Goal: Task Accomplishment & Management: Use online tool/utility

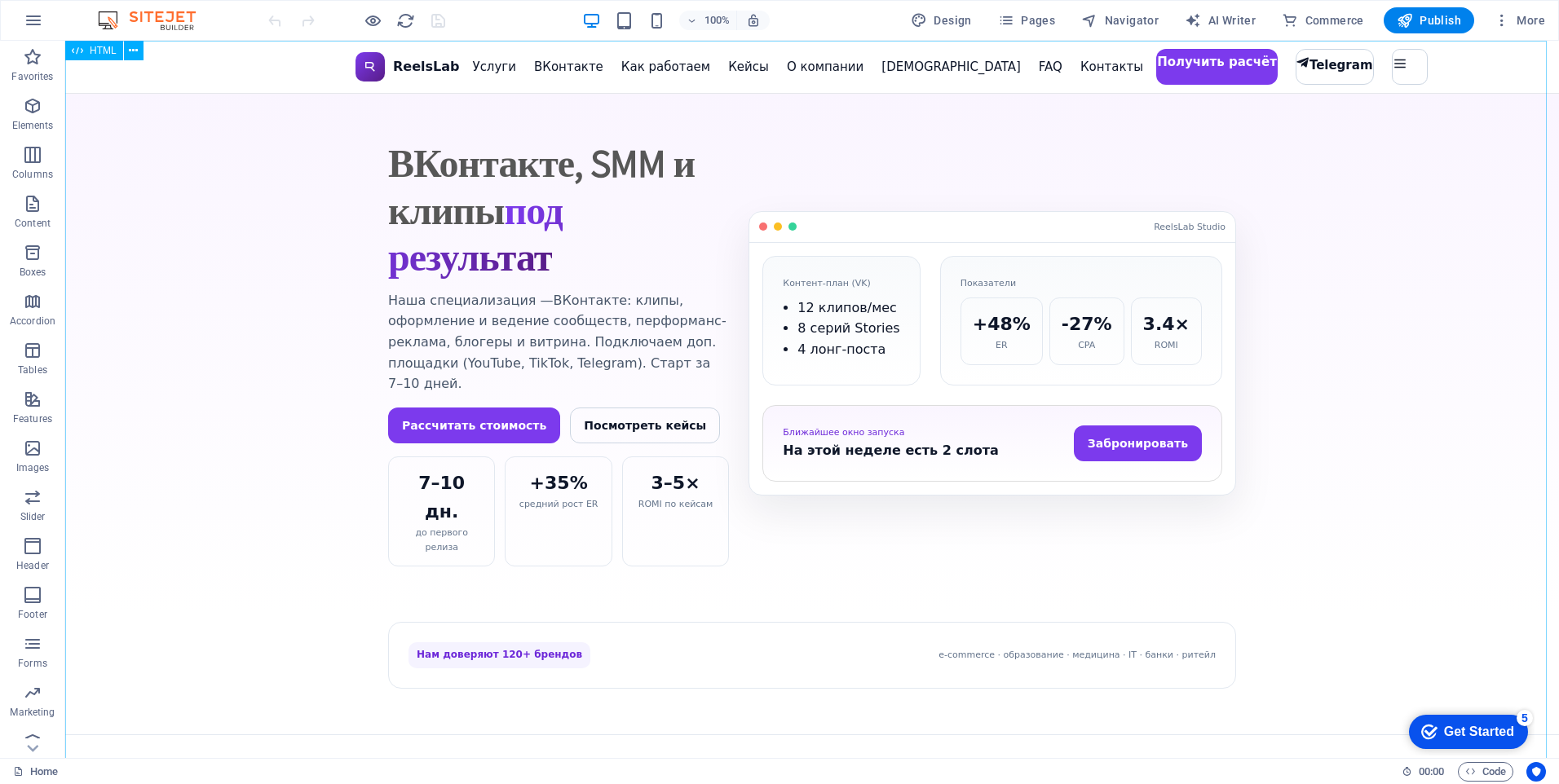
click at [101, 51] on span "HTML" at bounding box center [103, 51] width 27 height 10
click at [134, 50] on icon at bounding box center [133, 51] width 9 height 17
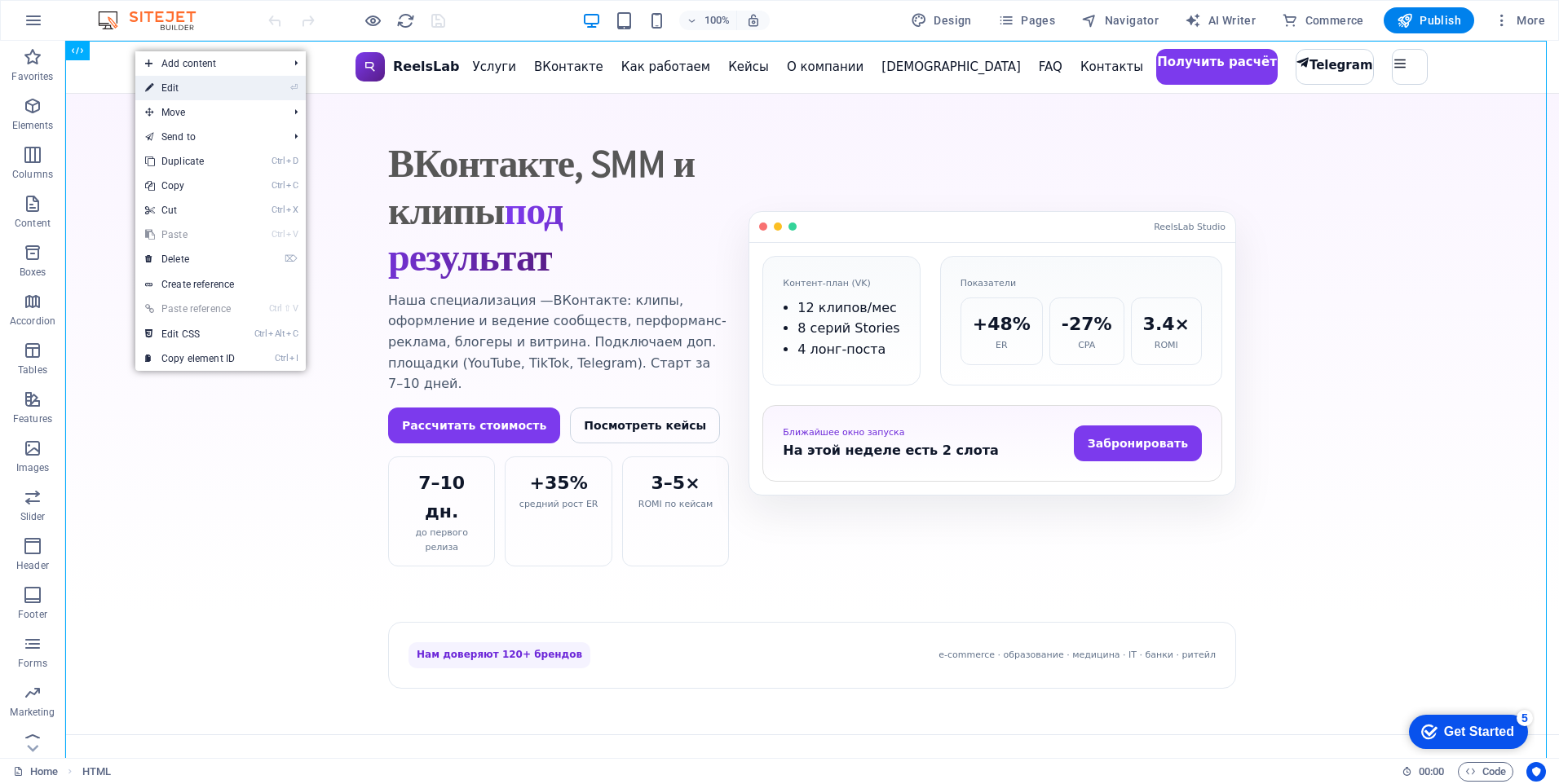
click at [168, 86] on link "⏎ Edit" at bounding box center [190, 87] width 109 height 24
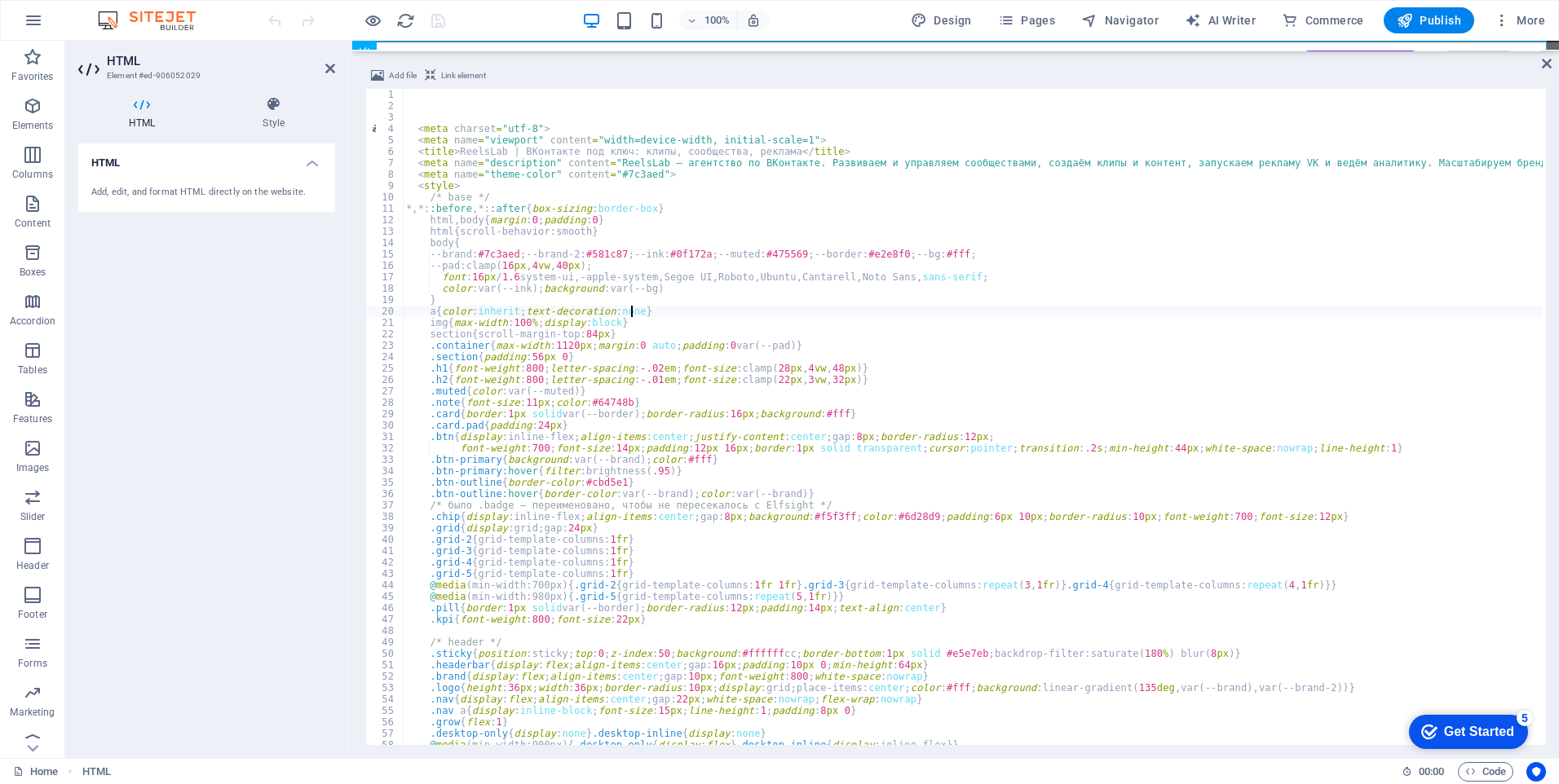
type textarea "a{color:inherit;text-decoration:none}"
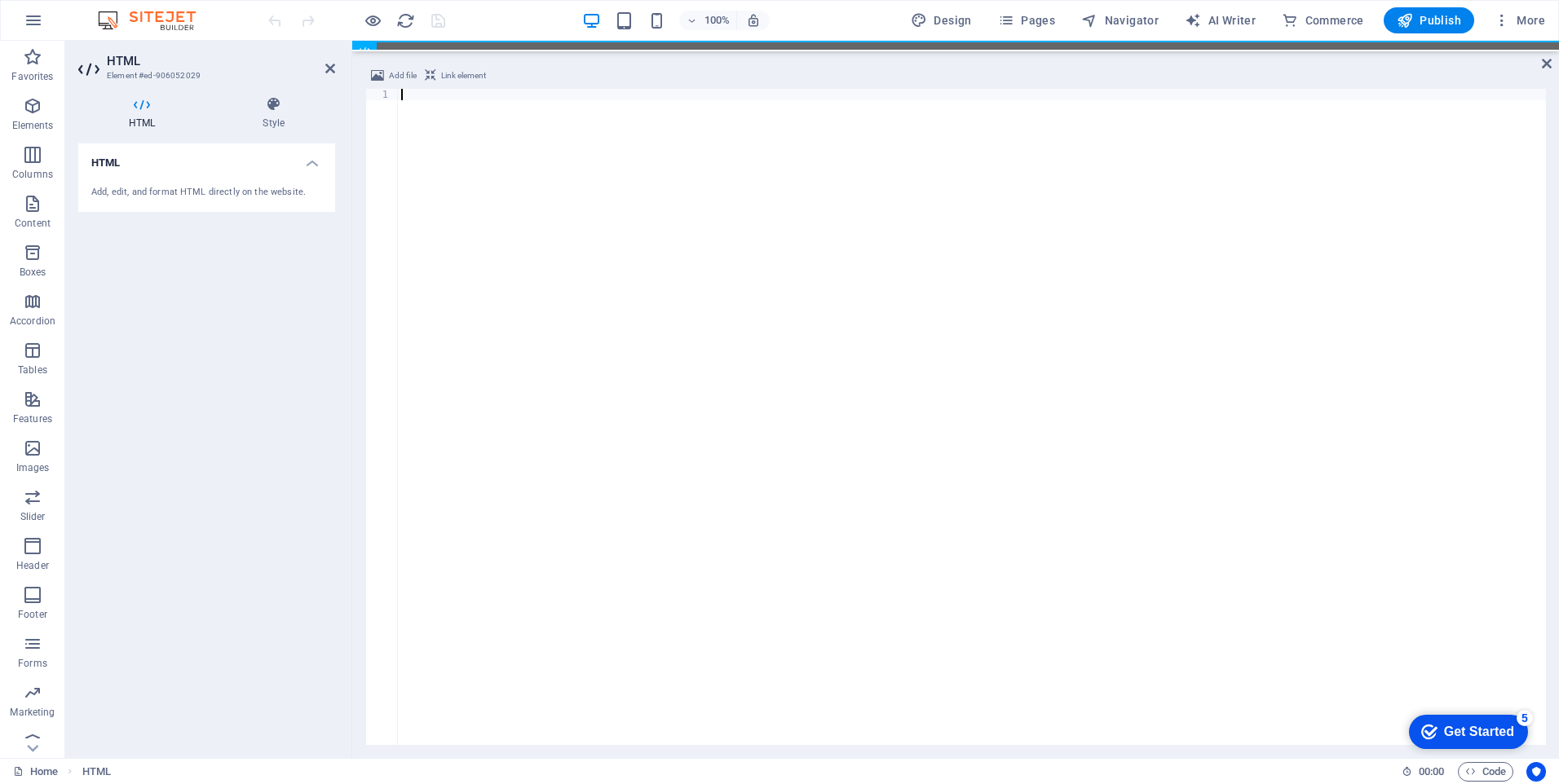
scroll to position [3645, 0]
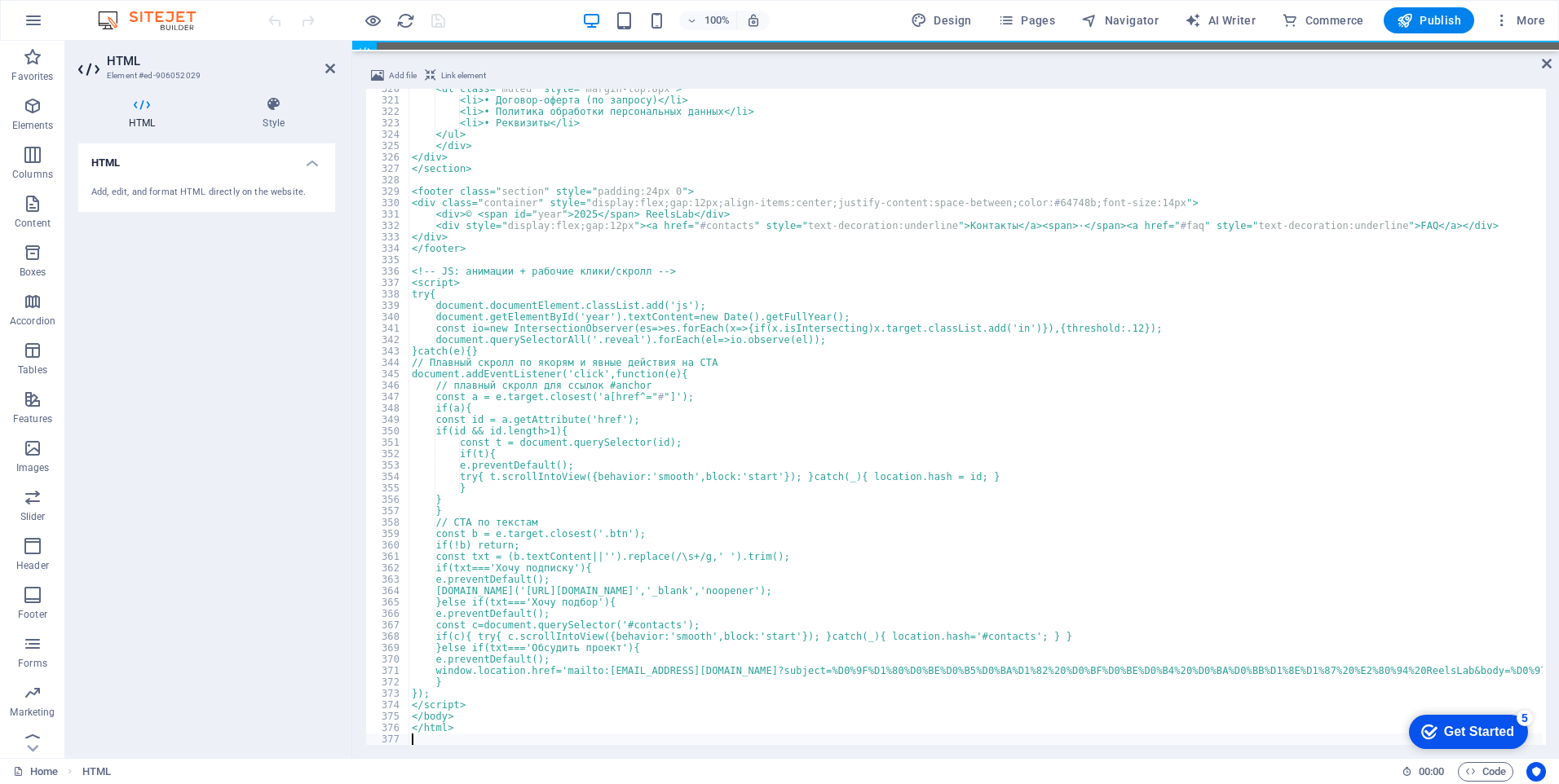
click at [440, 23] on div at bounding box center [357, 20] width 182 height 26
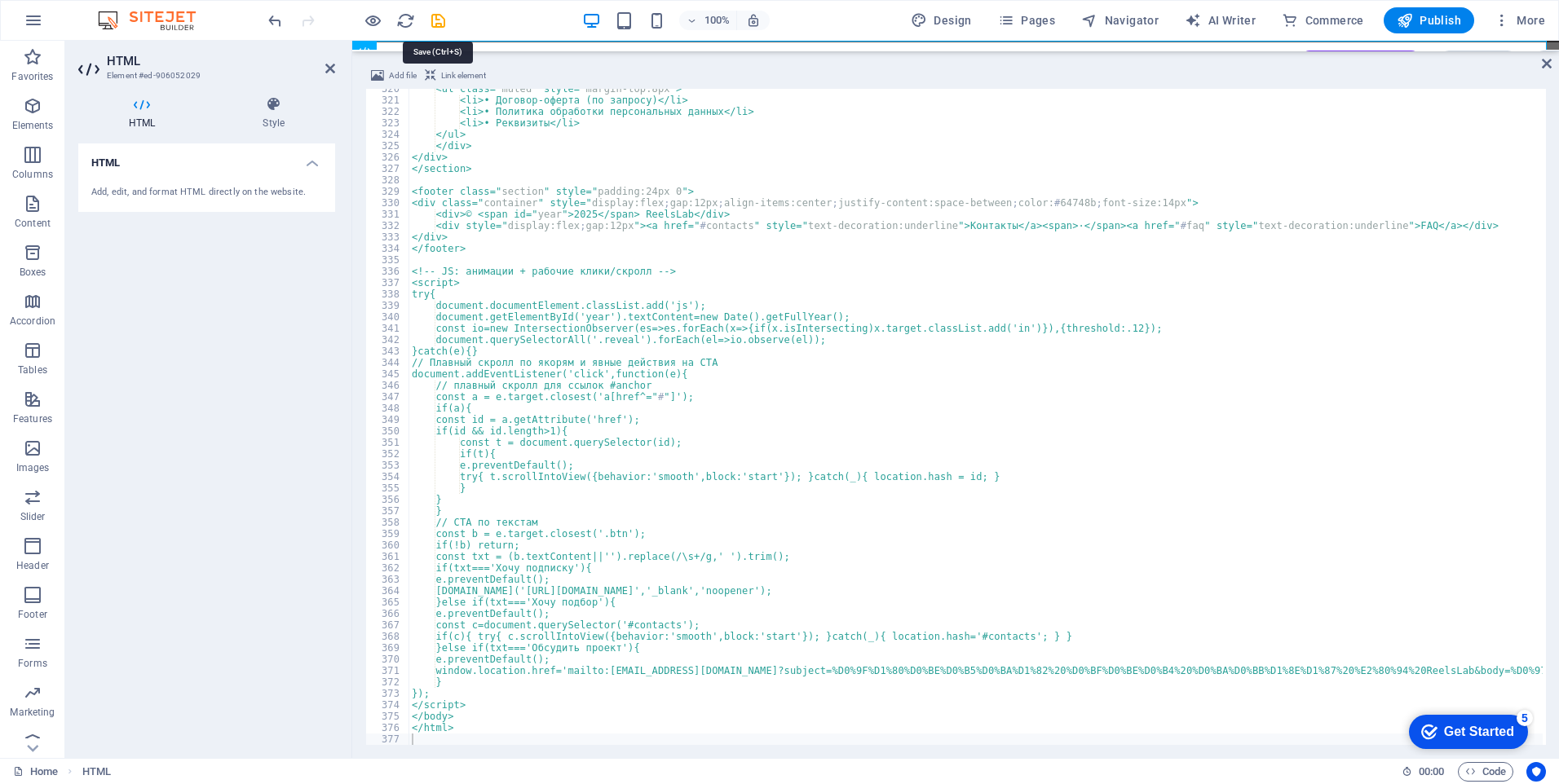
click at [440, 23] on icon "save" at bounding box center [438, 21] width 19 height 19
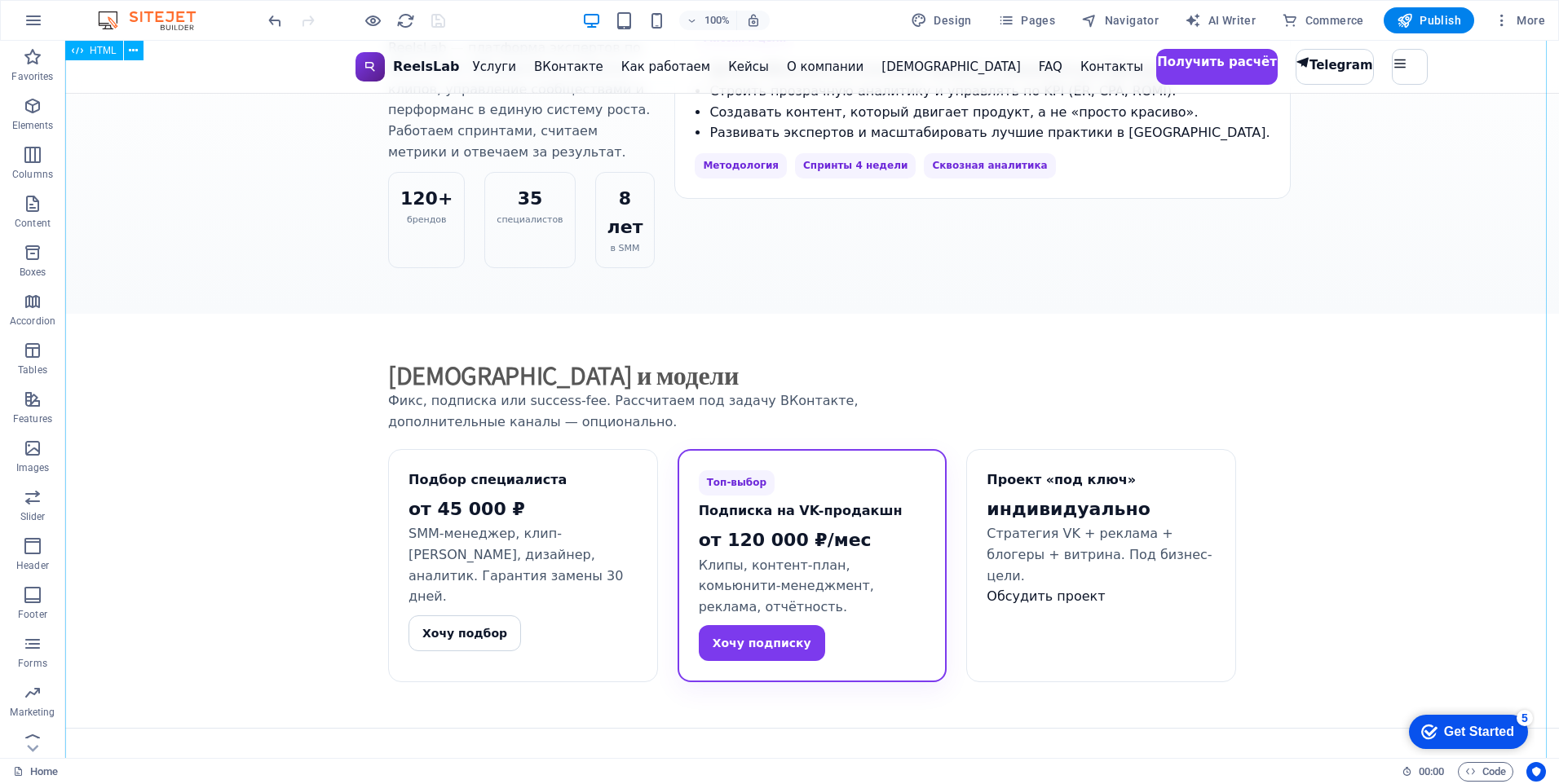
scroll to position [1783, 0]
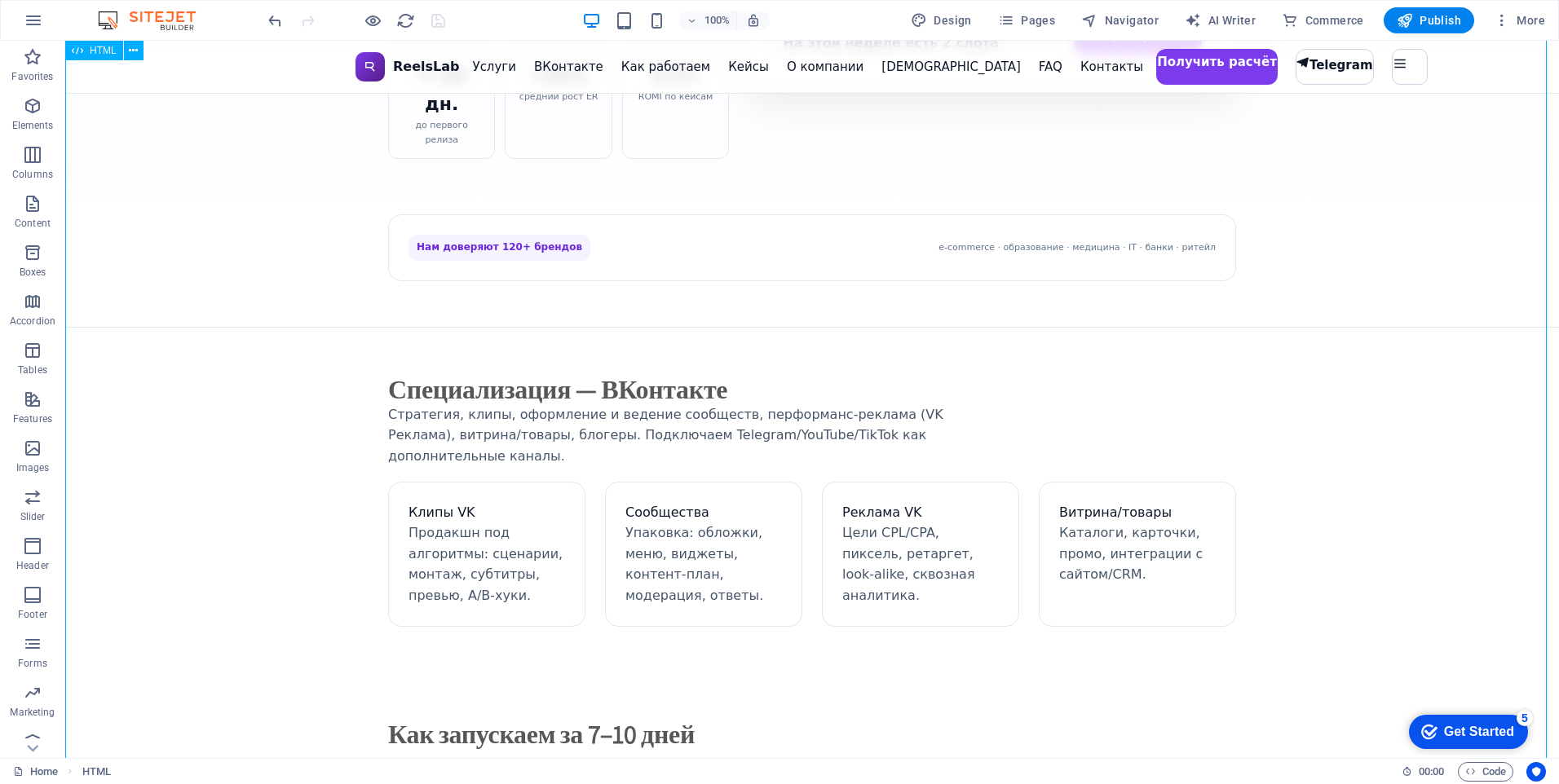
scroll to position [0, 0]
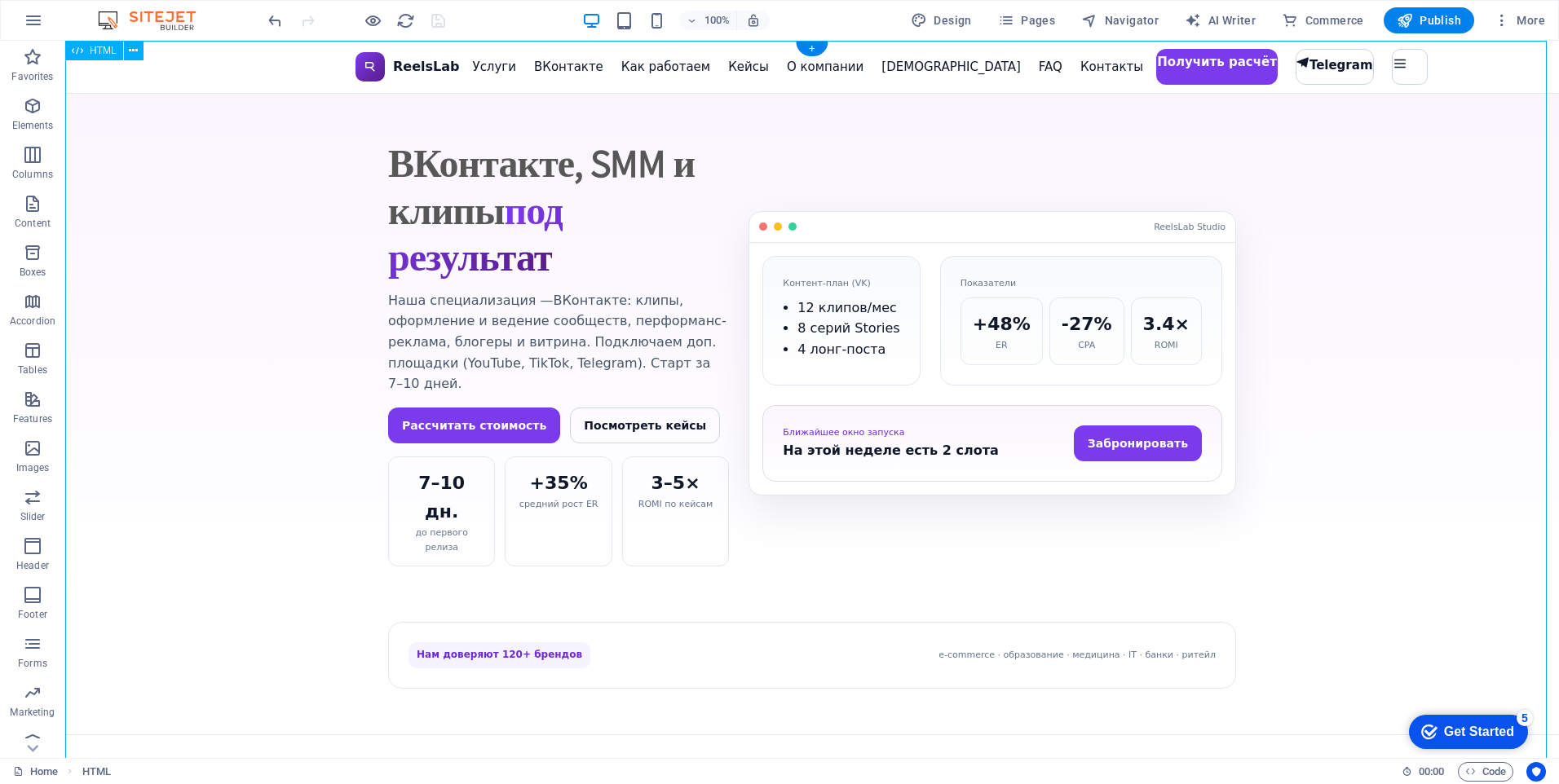
click at [125, 54] on button at bounding box center [134, 51] width 20 height 20
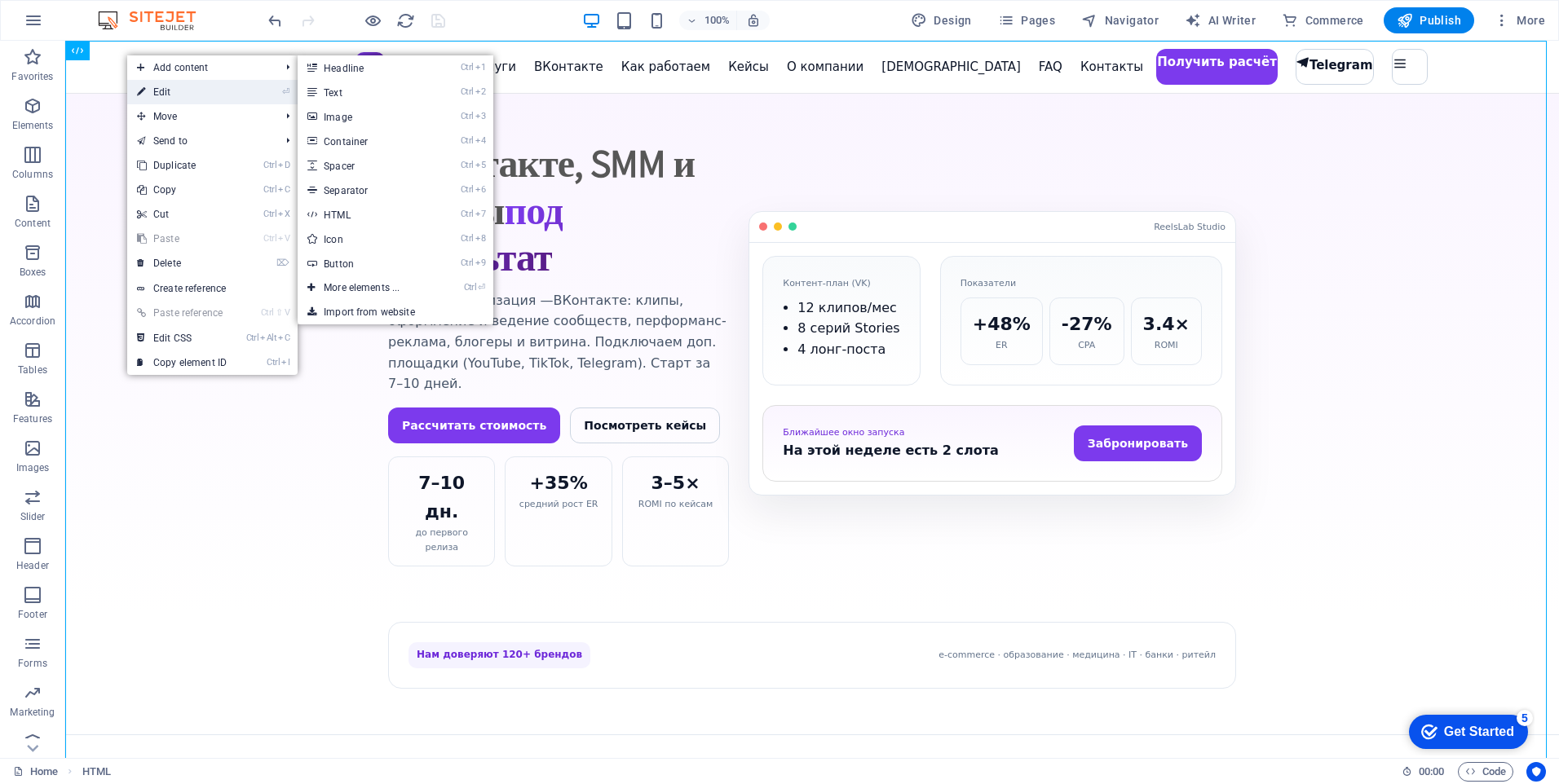
click at [153, 89] on link "⏎ Edit" at bounding box center [182, 91] width 109 height 24
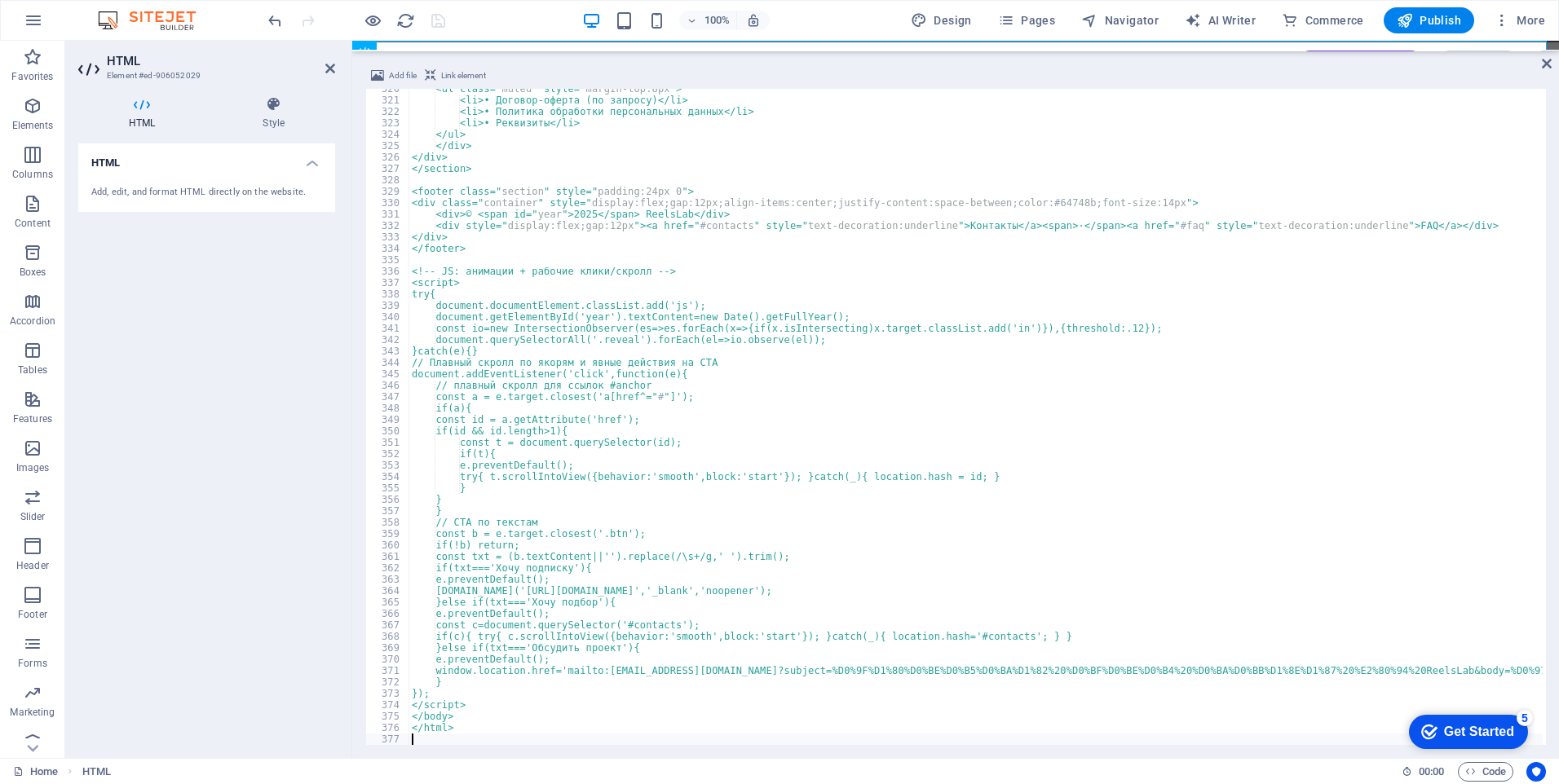
type textarea "</html>"
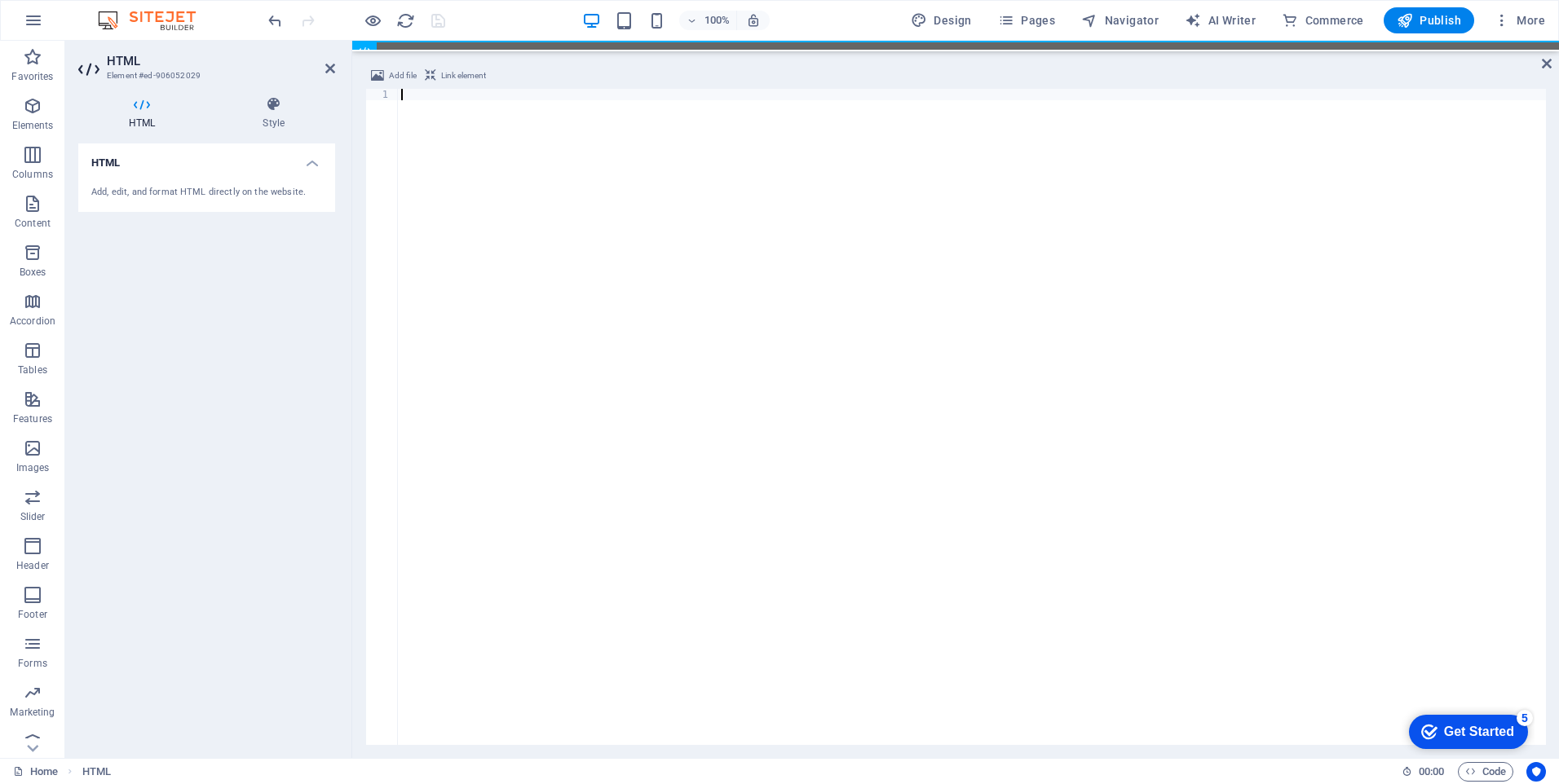
click at [682, 235] on div at bounding box center [972, 426] width 1148 height 675
click at [1549, 67] on icon at bounding box center [1547, 64] width 10 height 13
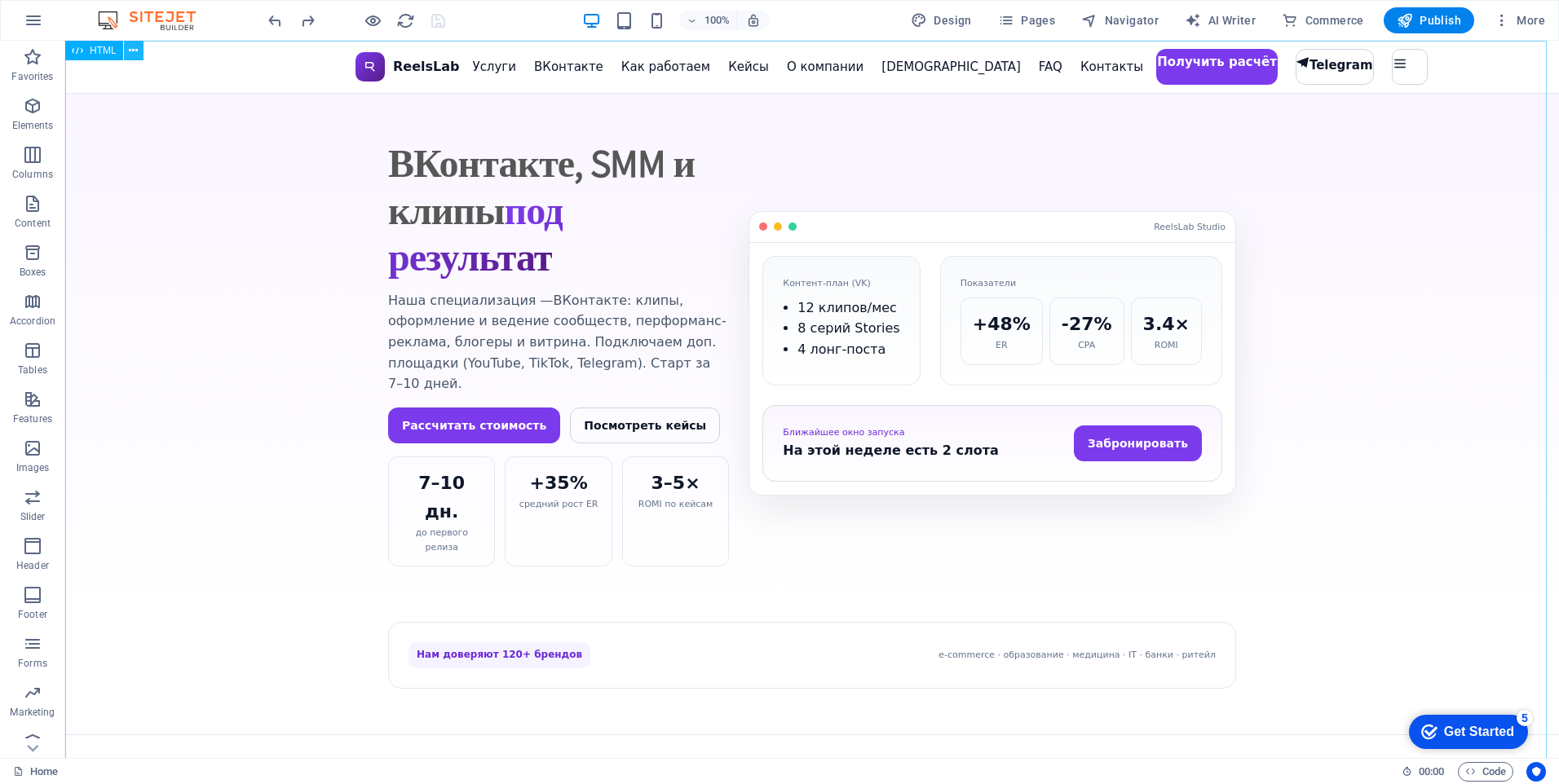
click at [131, 46] on icon at bounding box center [133, 51] width 9 height 17
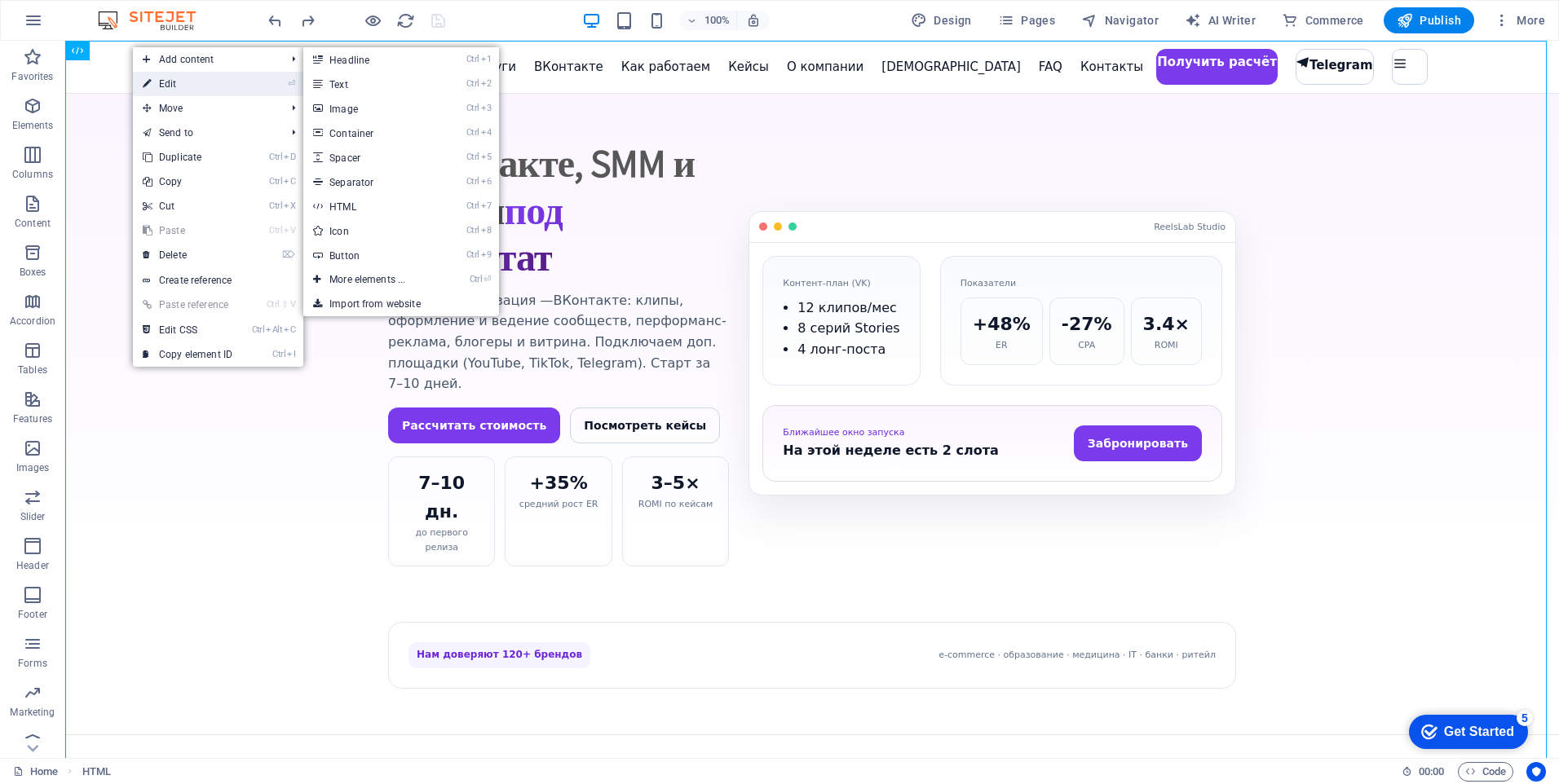
click at [156, 89] on link "⏎ Edit" at bounding box center [187, 84] width 109 height 24
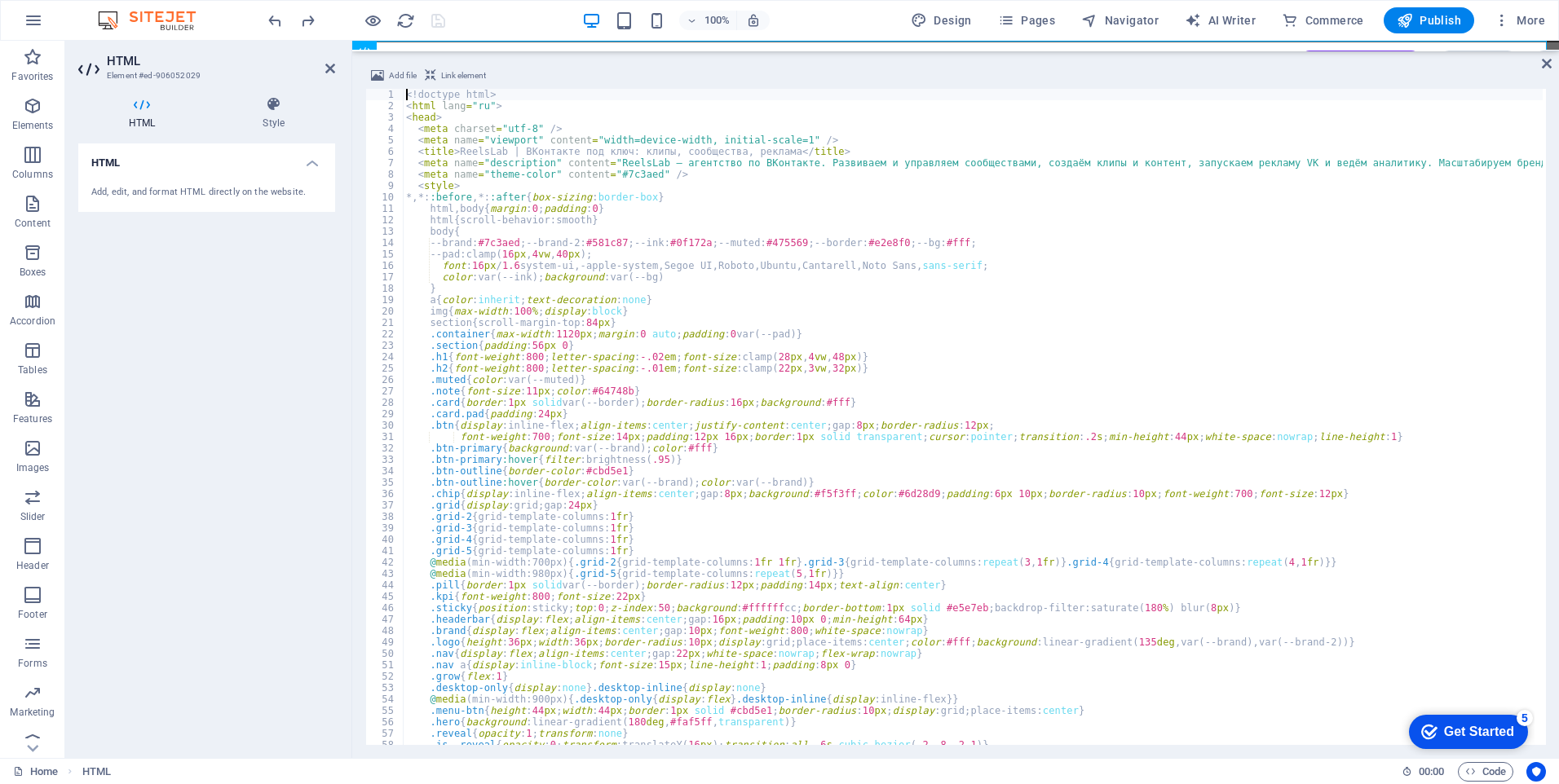
type textarea "</html>"
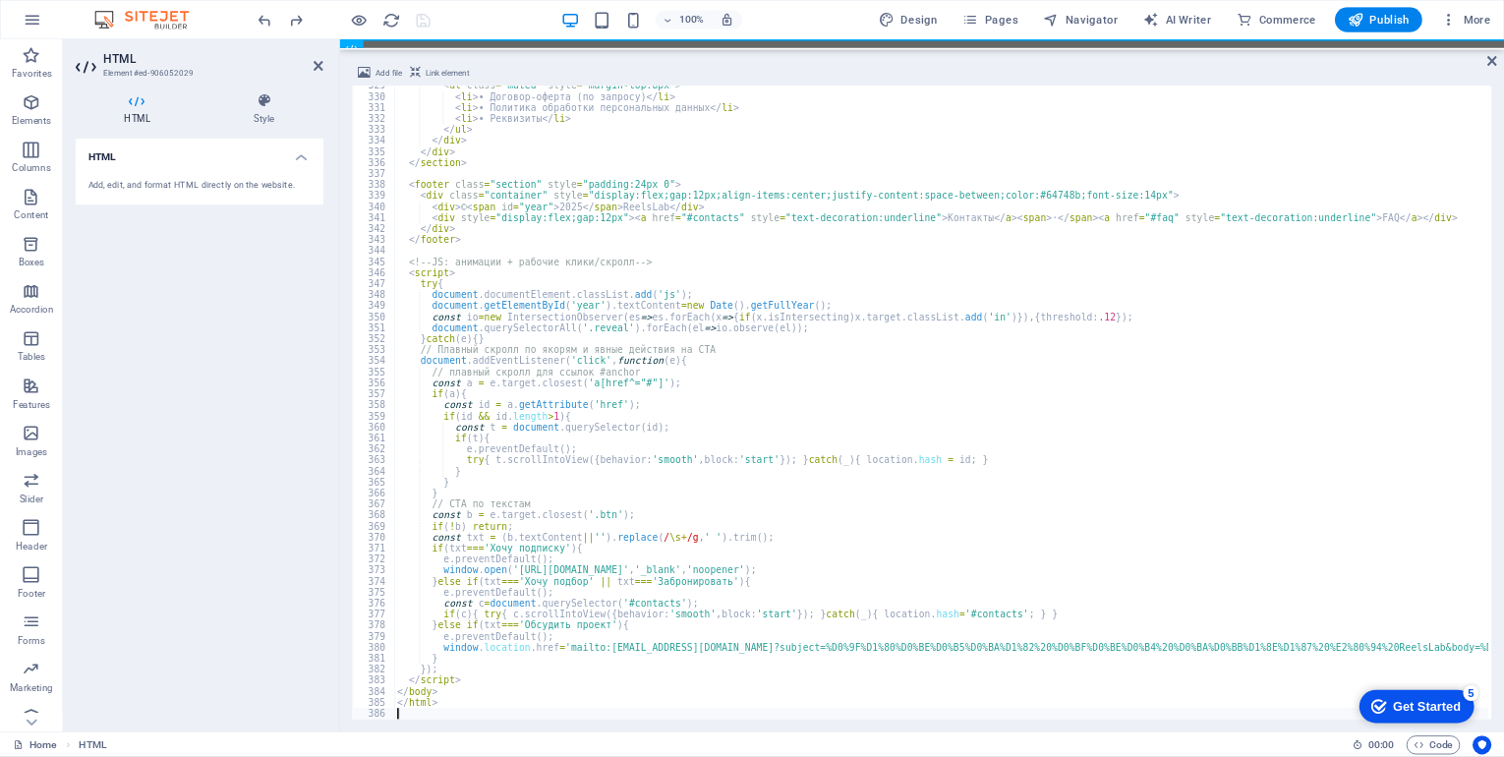
scroll to position [4522, 0]
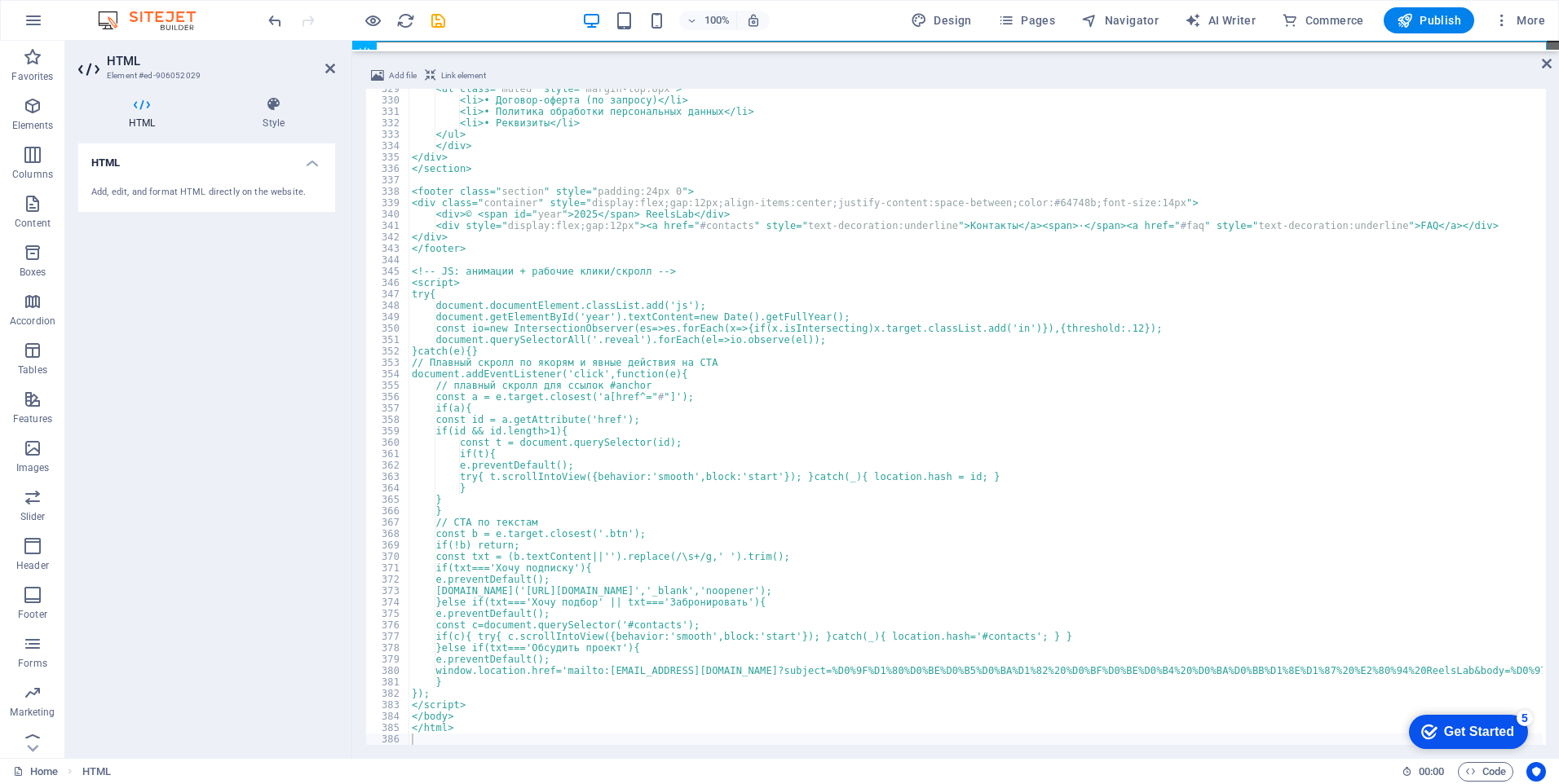
click at [488, 19] on div "100% Design Pages Navigator AI Writer Commerce Publish More" at bounding box center [909, 20] width 1287 height 26
click at [445, 17] on icon "save" at bounding box center [438, 21] width 19 height 19
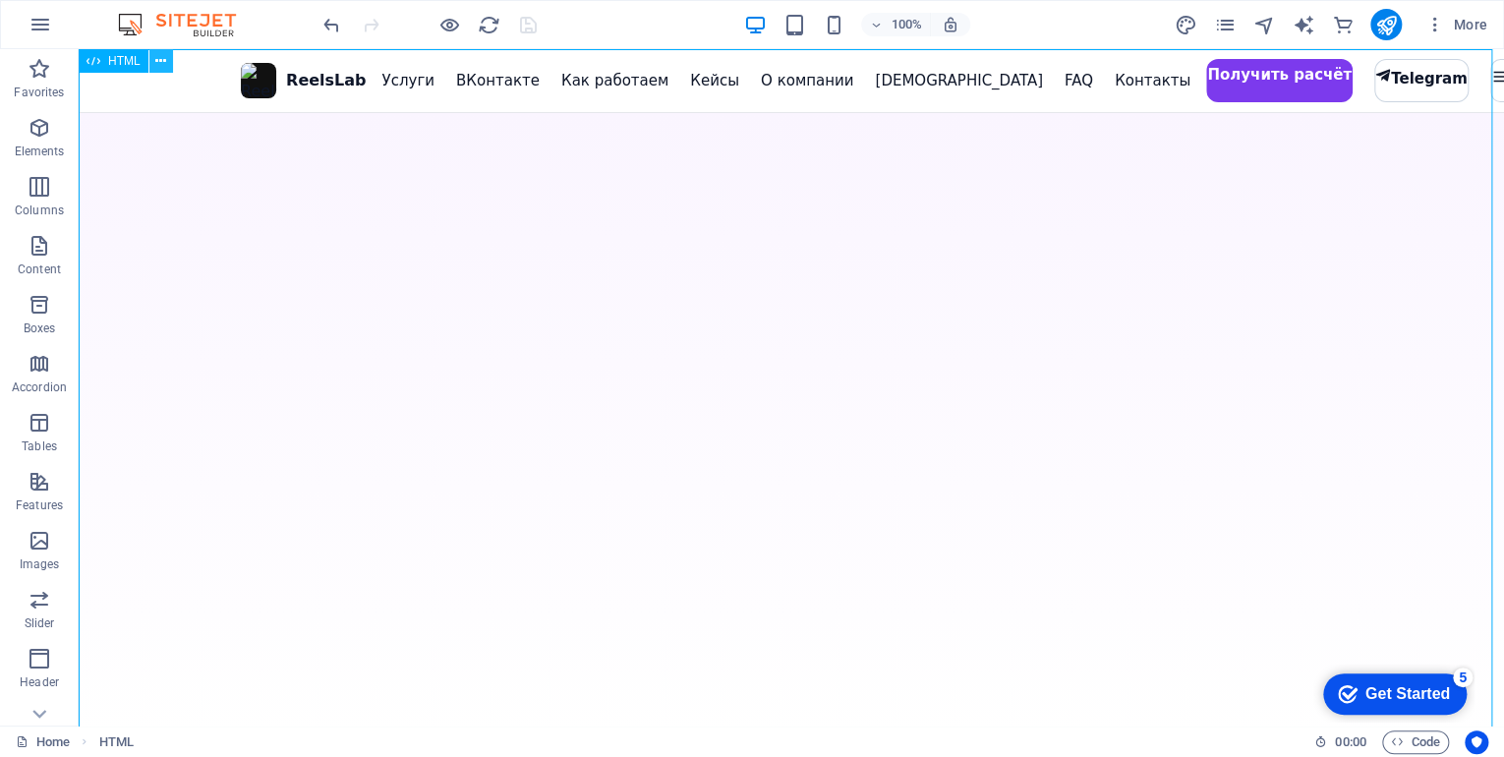
click at [159, 59] on icon at bounding box center [160, 61] width 11 height 21
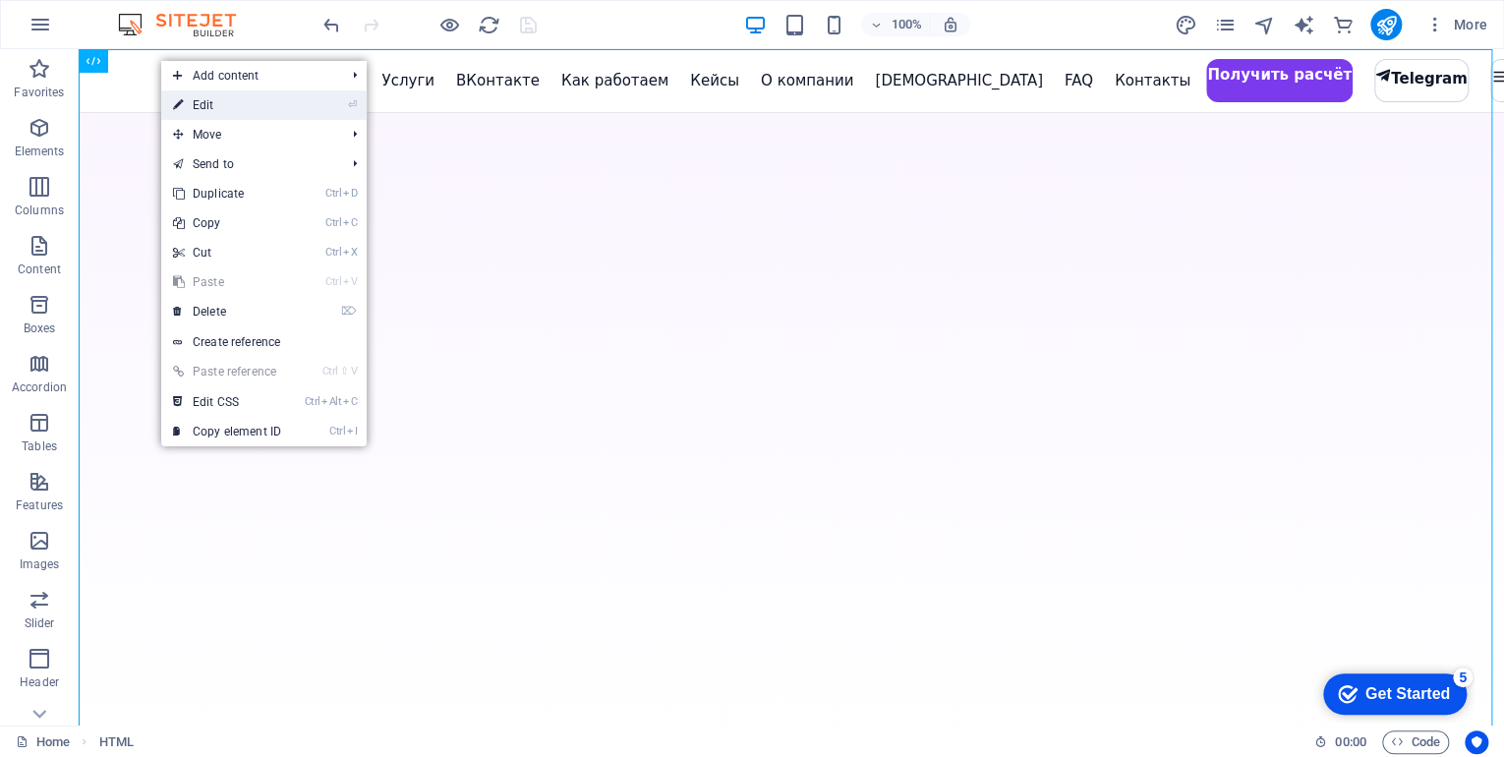
click at [208, 114] on link "⏎ Edit" at bounding box center [227, 104] width 132 height 29
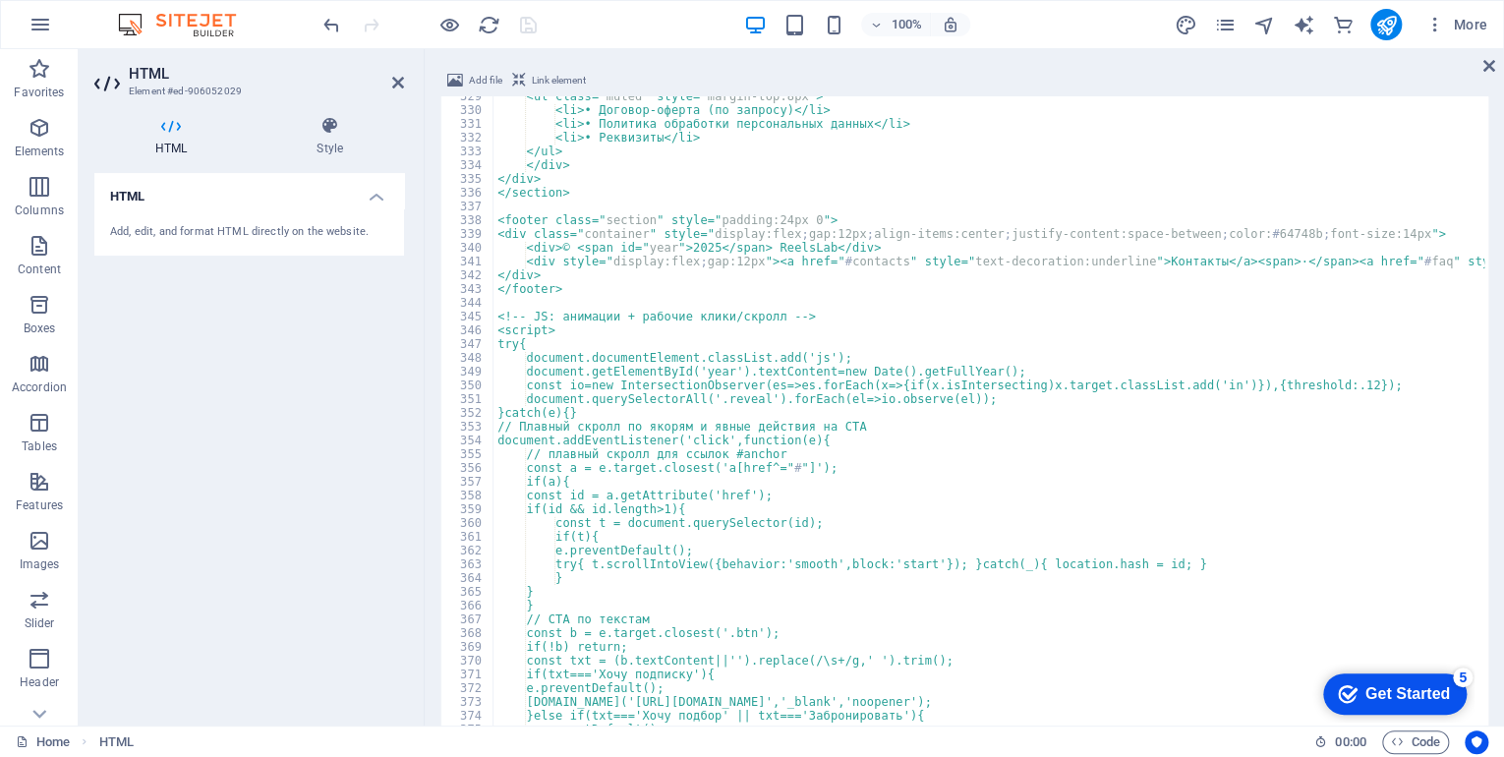
scroll to position [1526, 0]
type textarea "</html>"
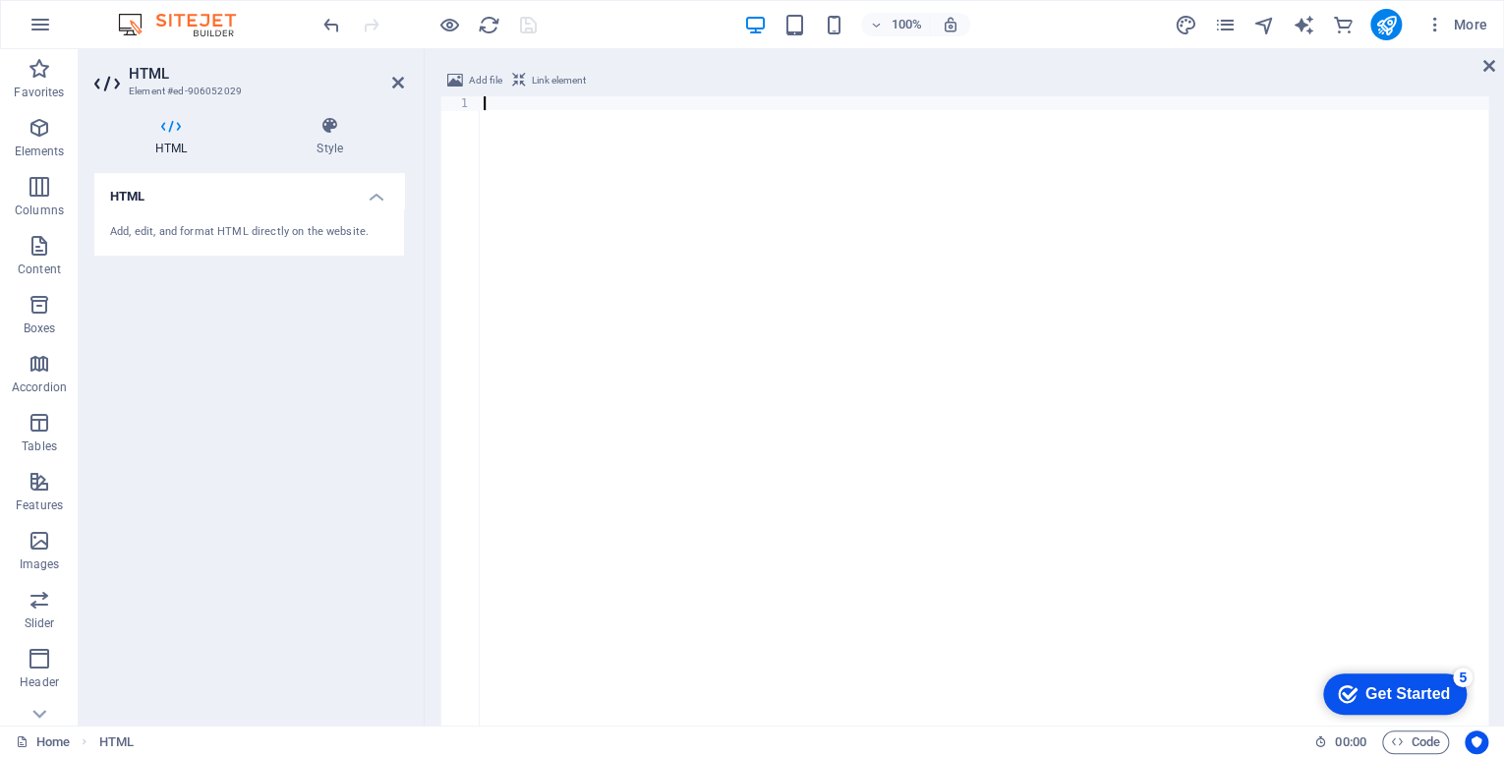
scroll to position [5526, 0]
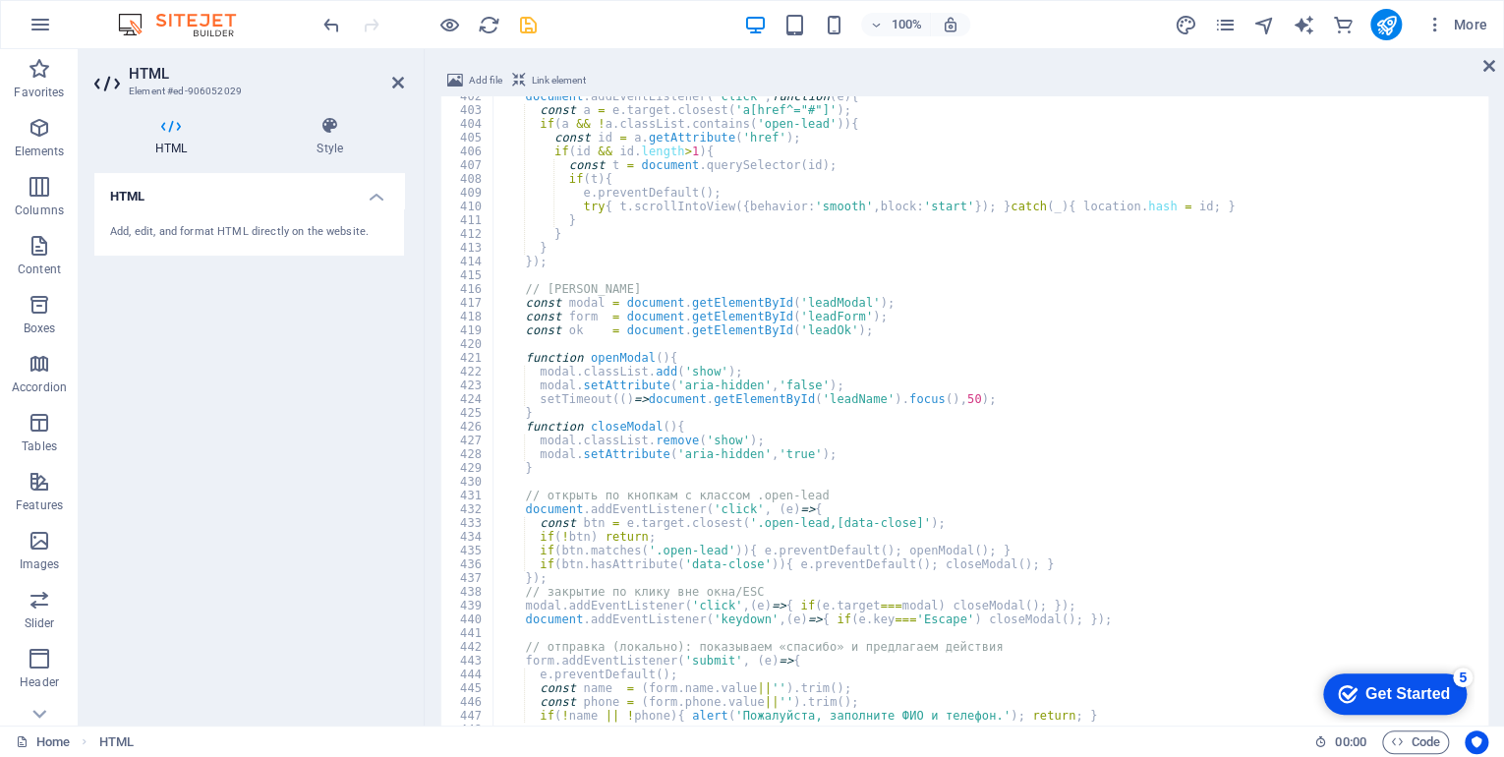
click at [667, 32] on div "100% More" at bounding box center [908, 24] width 1176 height 31
click at [528, 31] on icon "save" at bounding box center [528, 25] width 23 height 23
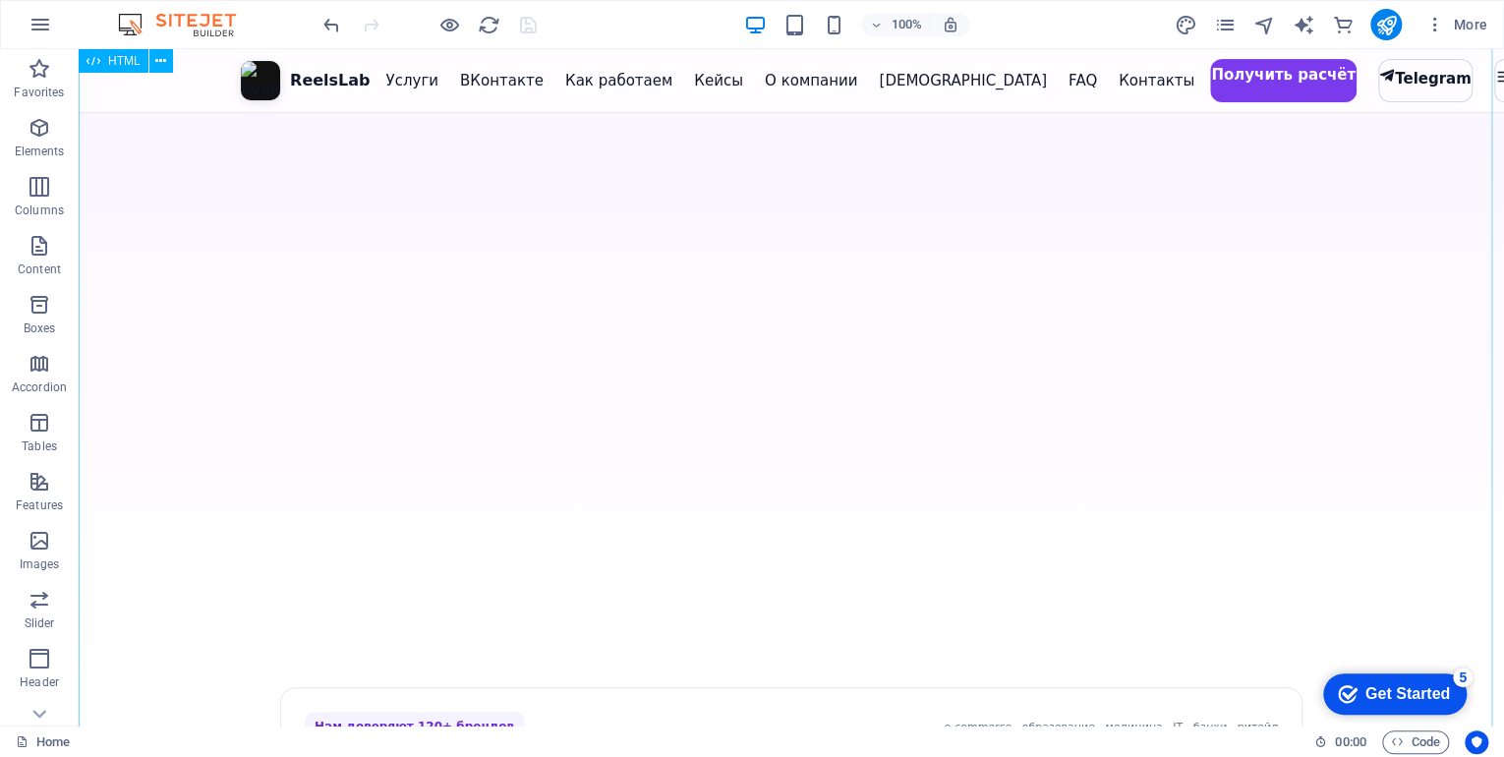
scroll to position [0, 0]
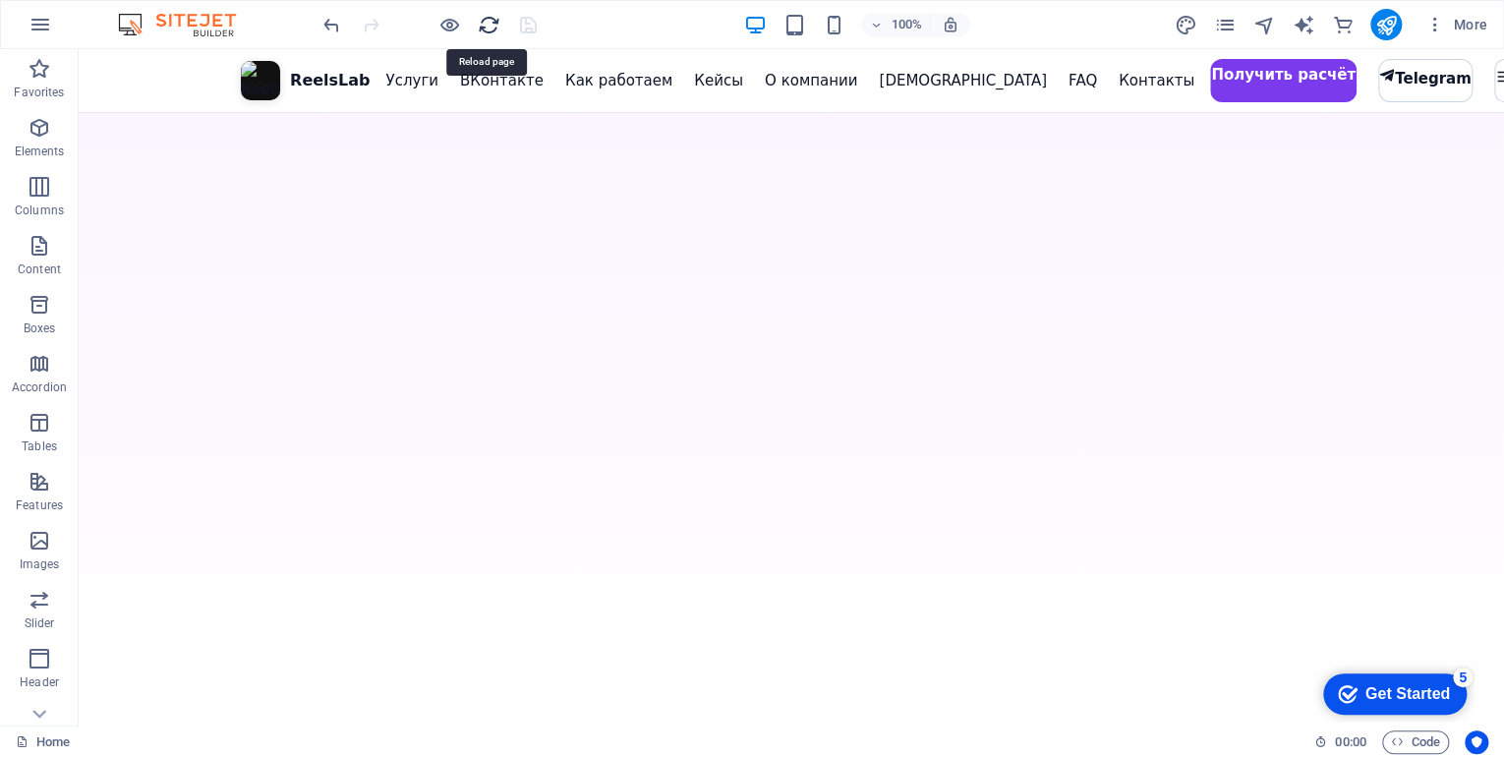
click at [478, 20] on icon "reload" at bounding box center [489, 25] width 23 height 23
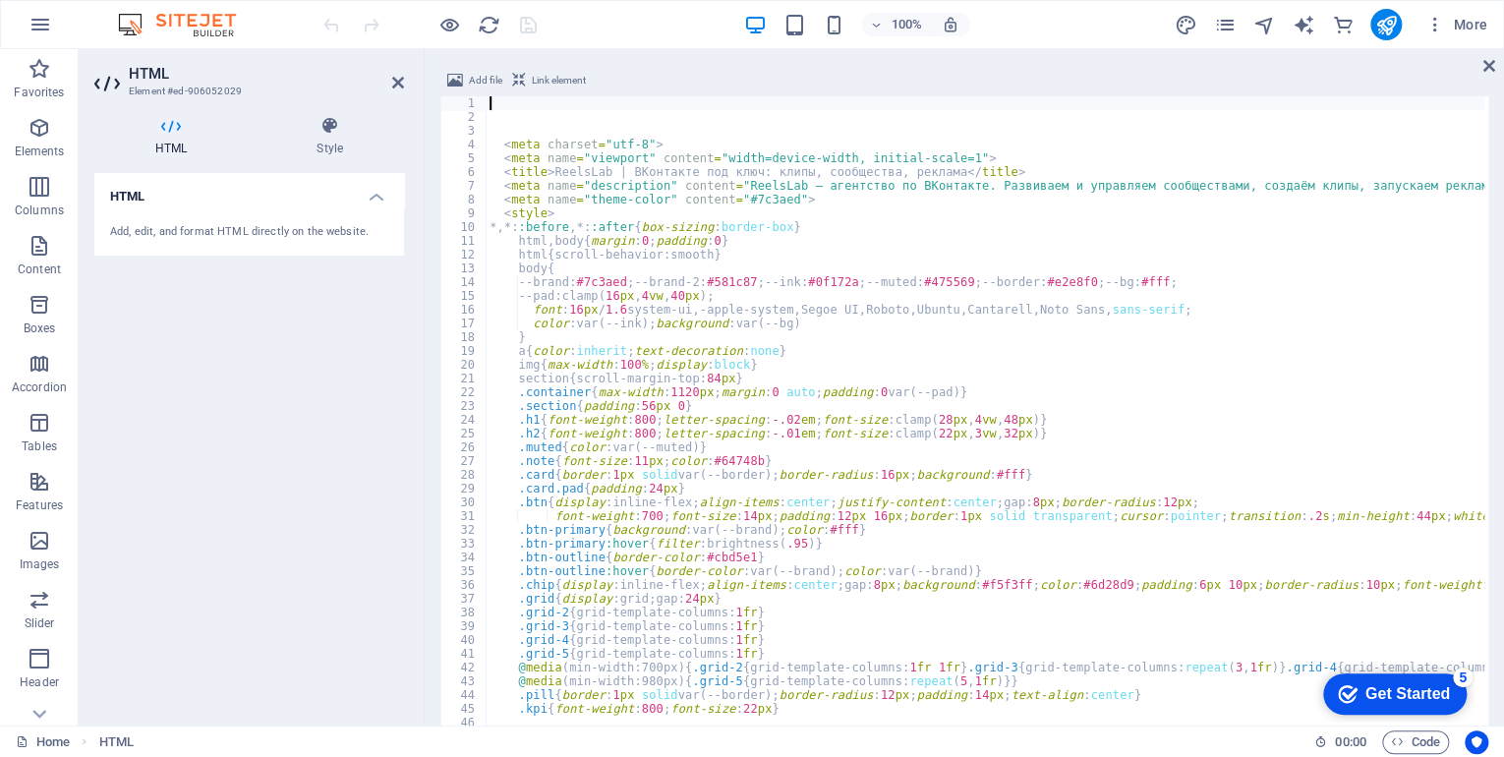
scroll to position [1526, 0]
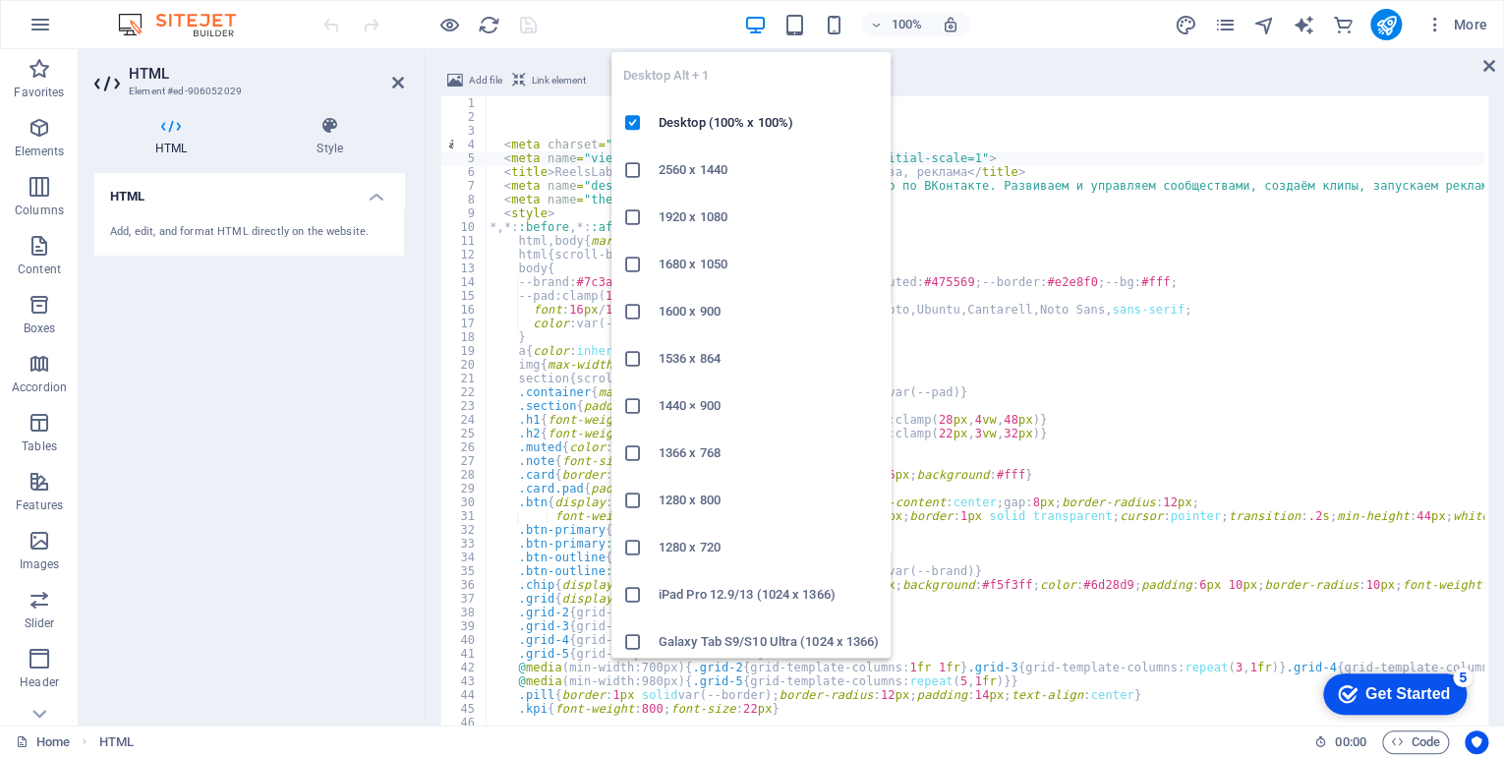
click at [757, 24] on icon "button" at bounding box center [754, 25] width 23 height 23
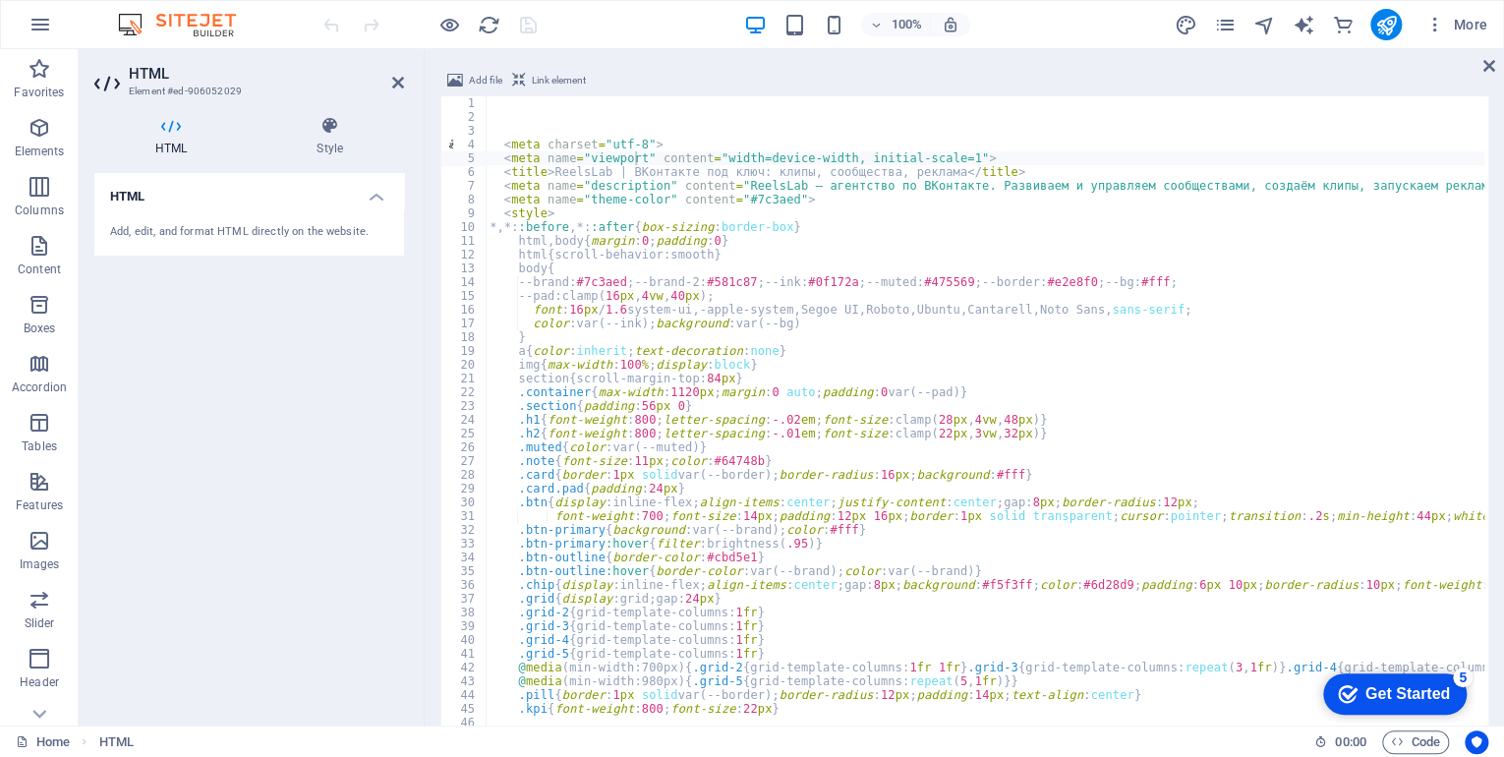
drag, startPoint x: 539, startPoint y: 91, endPoint x: 520, endPoint y: 141, distance: 52.6
click at [520, 141] on div "Add file Link element <meta name="viewport" content="width=device-width, initia…" at bounding box center [965, 478] width 1048 height 819
drag, startPoint x: 520, startPoint y: 141, endPoint x: 507, endPoint y: 138, distance: 13.1
click at [507, 138] on div "< meta charset = "utf-8" > < meta name = "viewport" content = "width=device-wid…" at bounding box center [985, 492] width 999 height 792
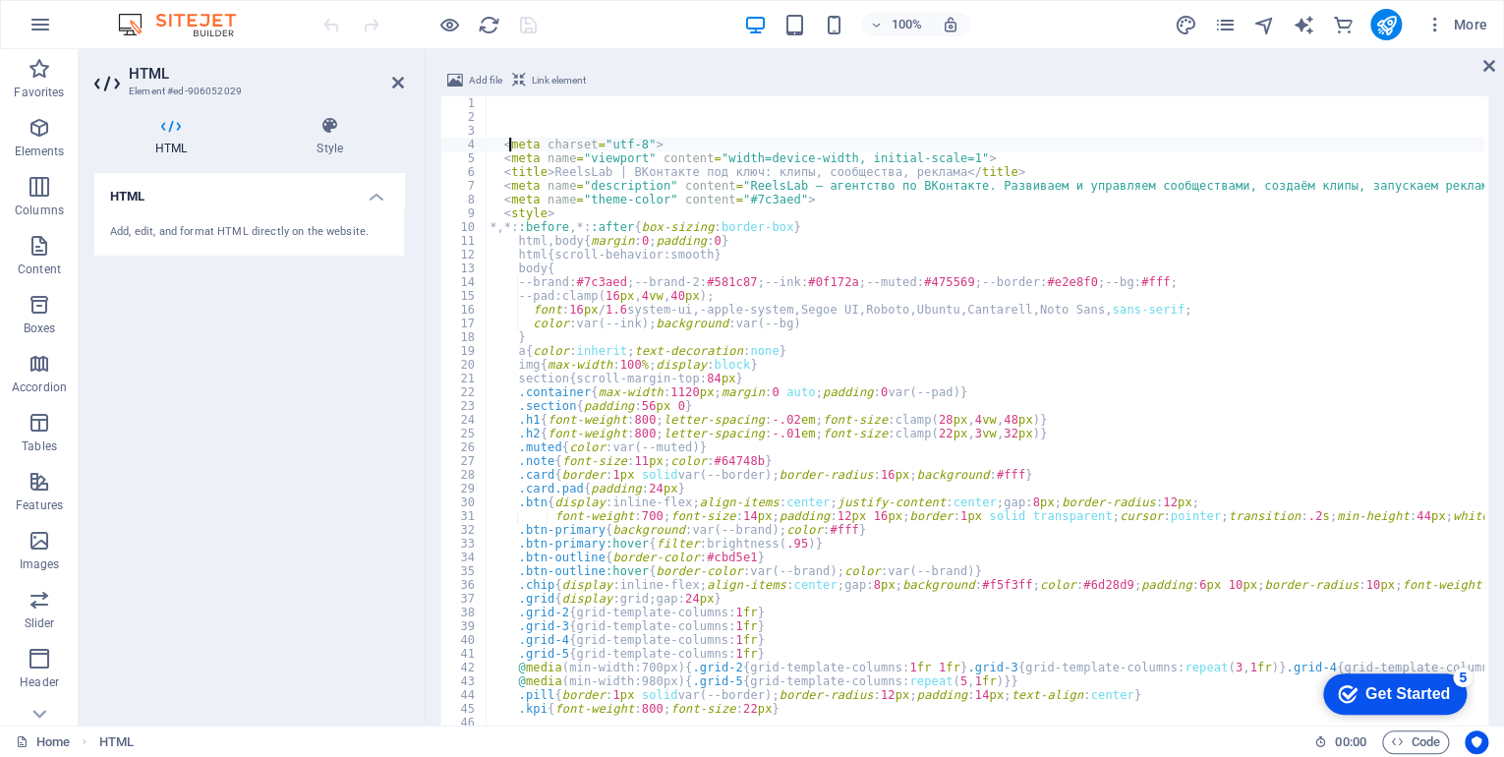
type textarea "<meta charset="utf-8">"
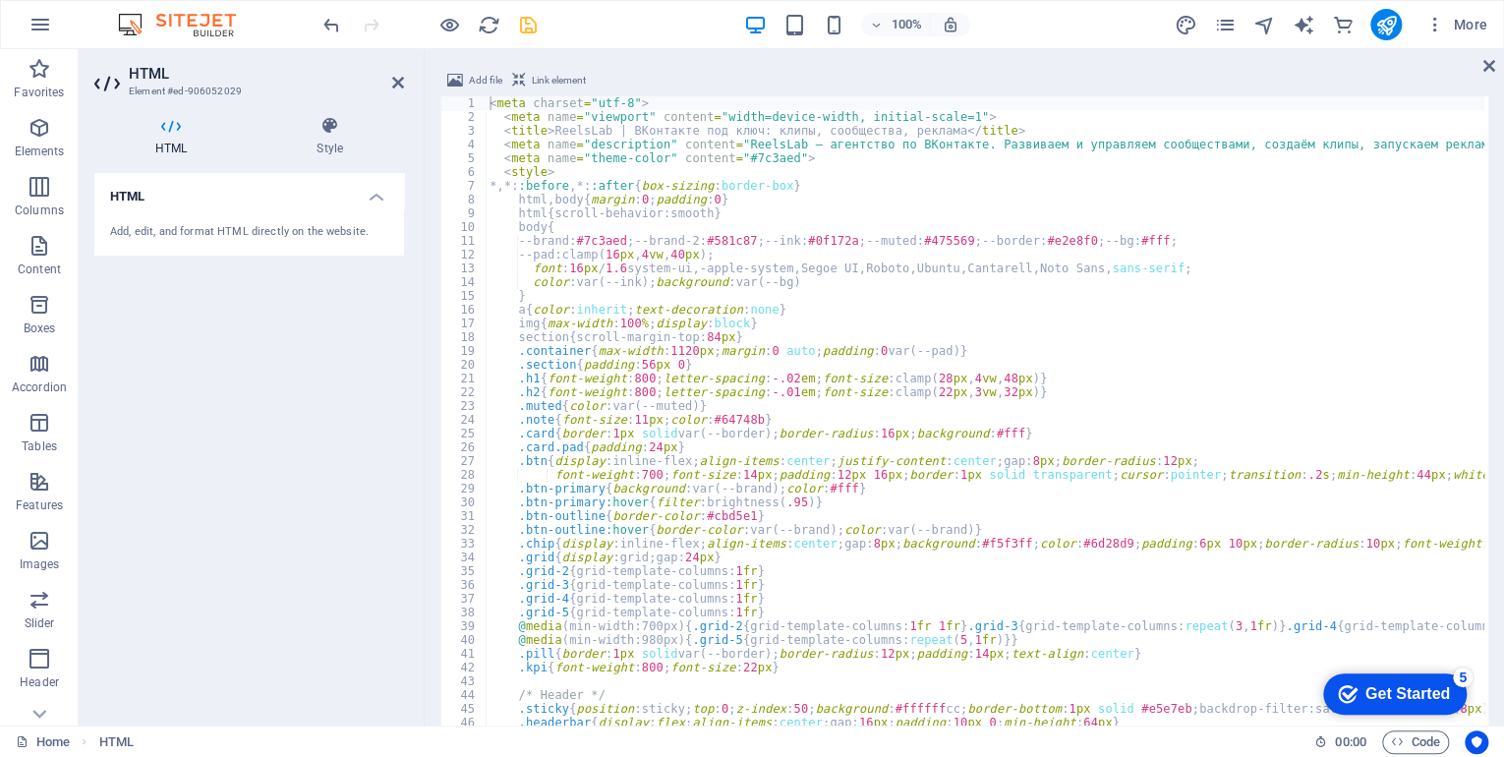
click at [562, 4] on div "100% More" at bounding box center [752, 24] width 1502 height 47
click at [526, 34] on icon "save" at bounding box center [528, 25] width 23 height 23
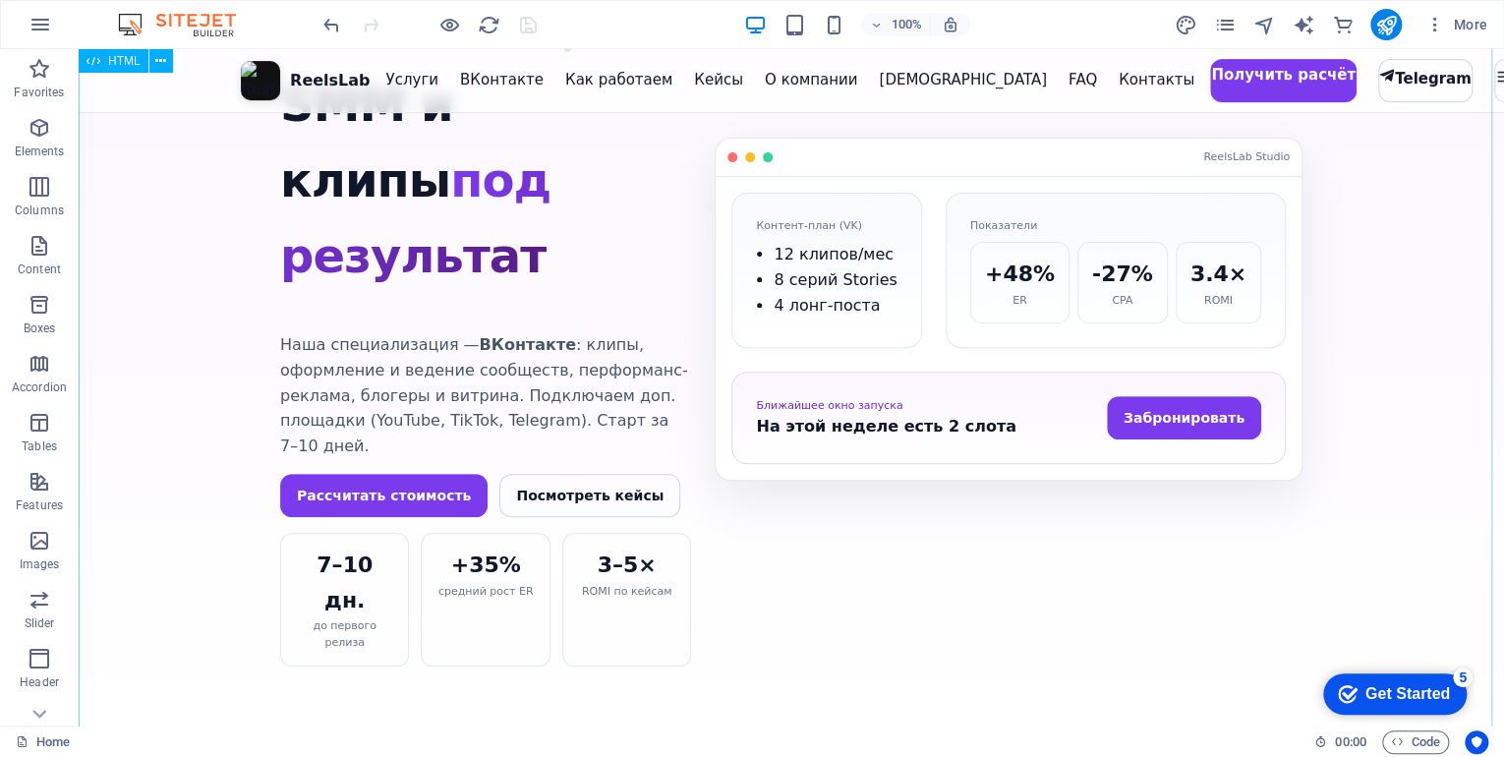
scroll to position [0, 0]
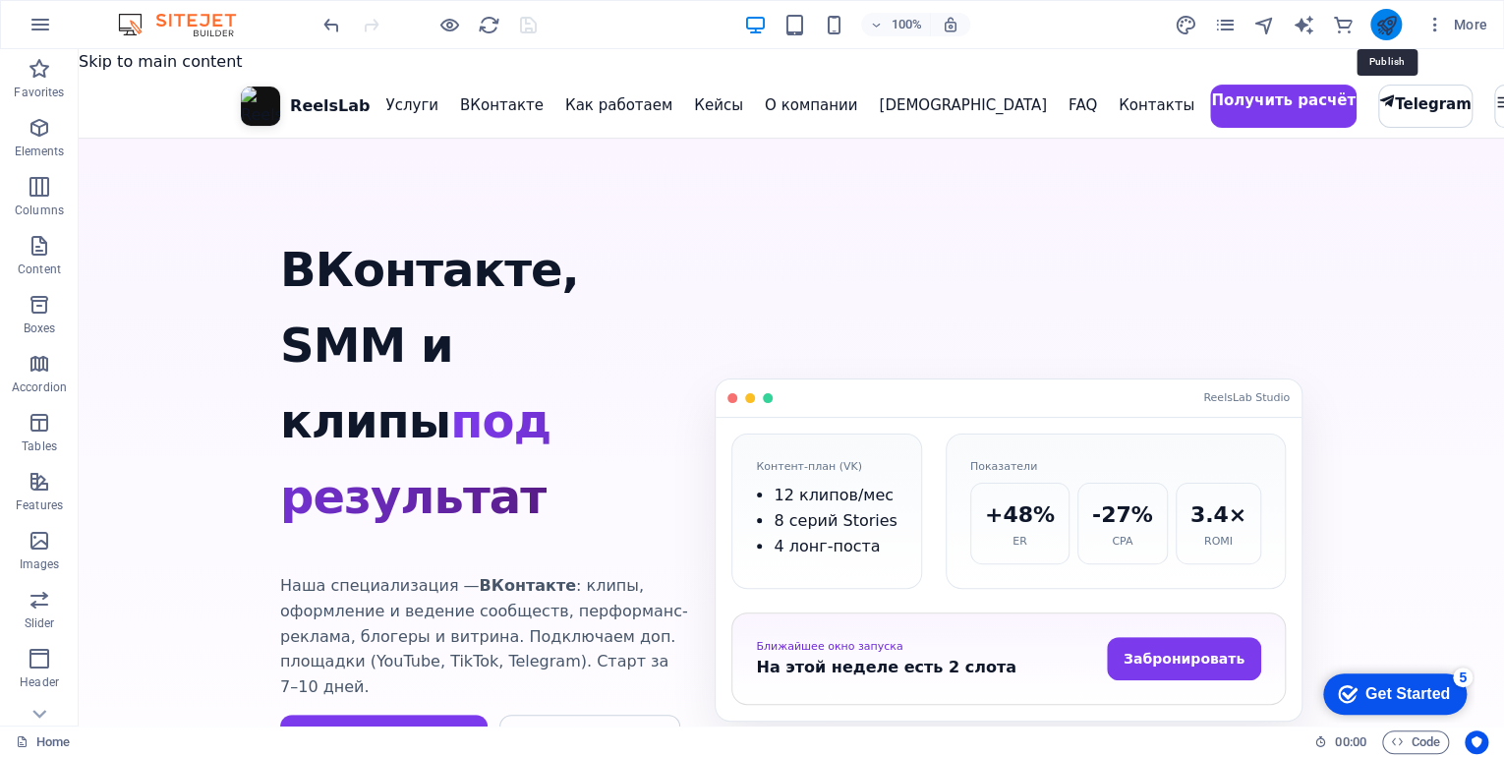
click at [1376, 23] on icon "publish" at bounding box center [1386, 25] width 23 height 23
